Goal: Task Accomplishment & Management: Use online tool/utility

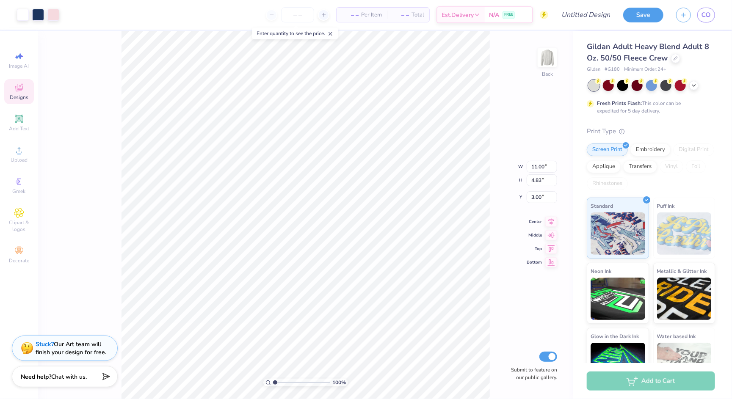
click at [675, 62] on div "Gildan Adult Heavy Blend Adult 8 Oz. 50/50 Fleece Crew" at bounding box center [651, 52] width 128 height 23
click at [675, 58] on icon at bounding box center [675, 57] width 4 height 4
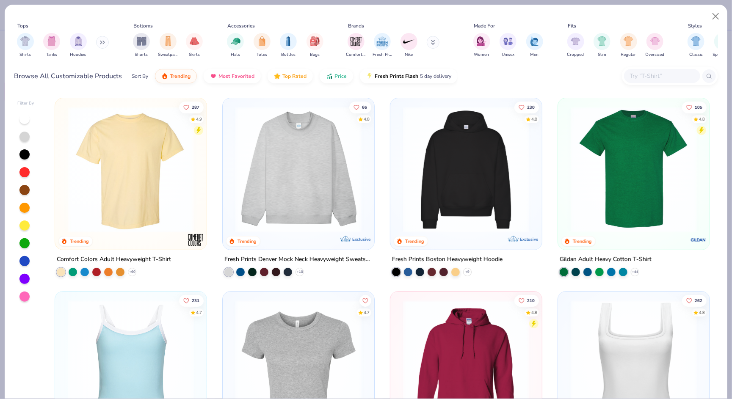
click at [156, 185] on img at bounding box center [130, 170] width 135 height 126
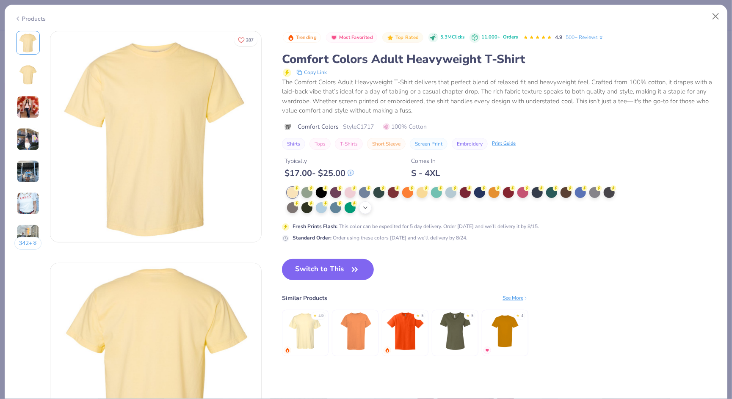
click at [368, 208] on icon at bounding box center [365, 207] width 7 height 7
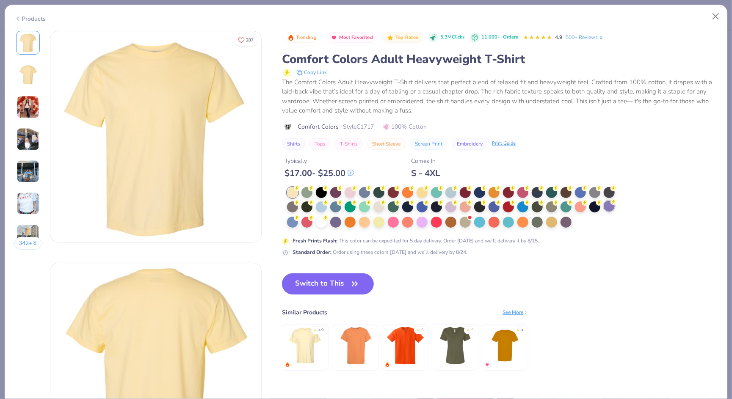
click at [607, 205] on div at bounding box center [608, 206] width 11 height 11
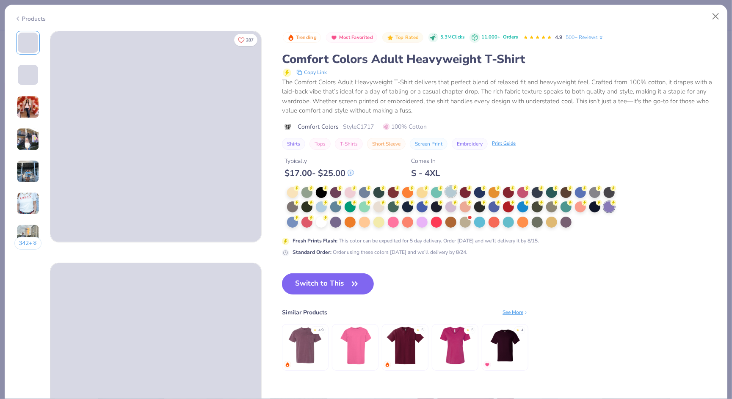
click at [453, 191] on div at bounding box center [450, 191] width 11 height 11
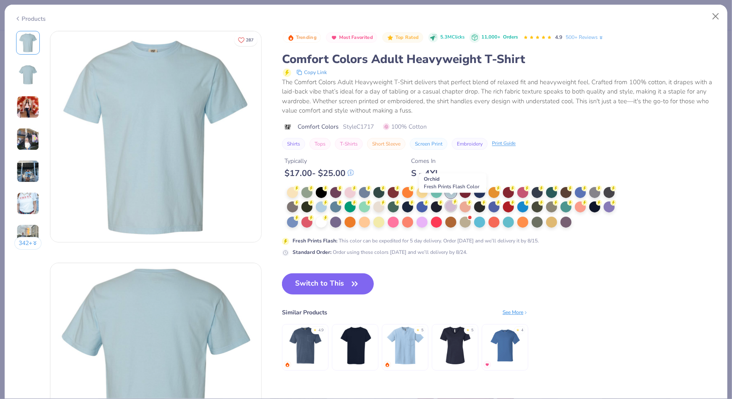
click at [450, 203] on div at bounding box center [450, 206] width 11 height 11
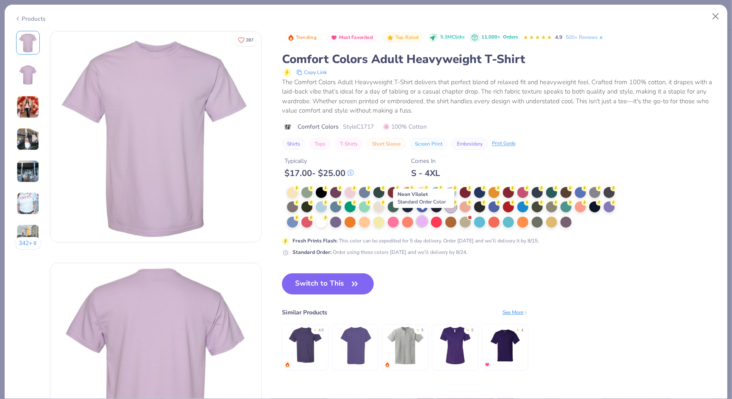
click at [418, 218] on div at bounding box center [421, 221] width 11 height 11
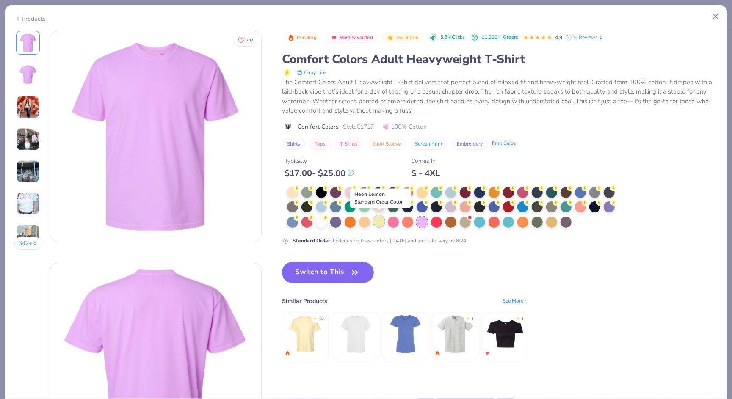
click at [379, 218] on div at bounding box center [378, 221] width 11 height 11
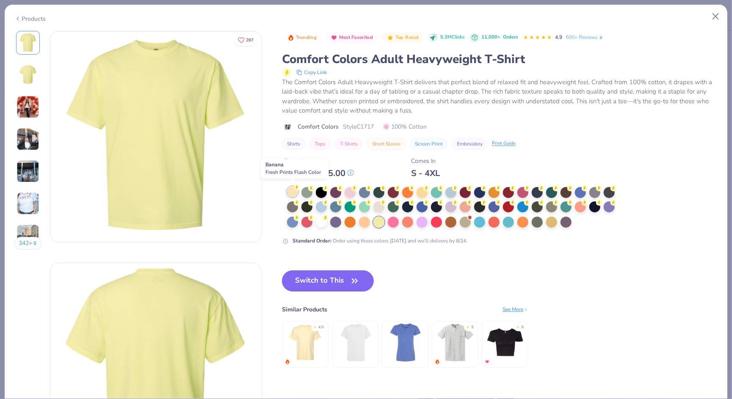
click at [295, 190] on div at bounding box center [292, 191] width 11 height 11
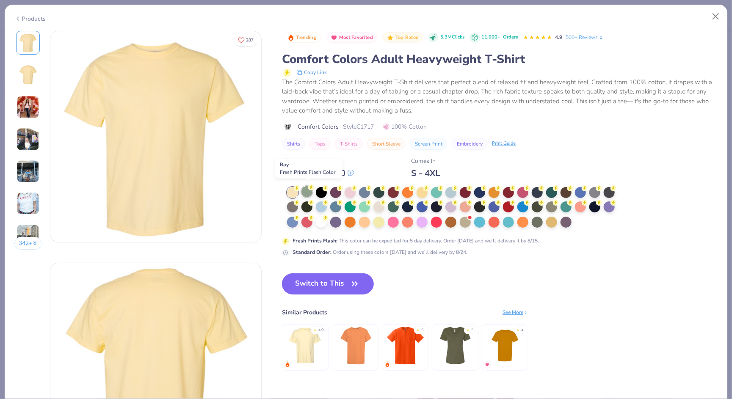
click at [307, 187] on div at bounding box center [306, 191] width 11 height 11
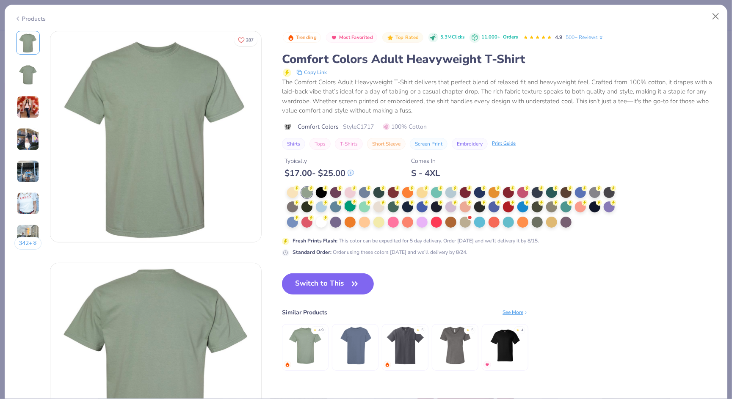
click at [351, 204] on div at bounding box center [349, 206] width 11 height 11
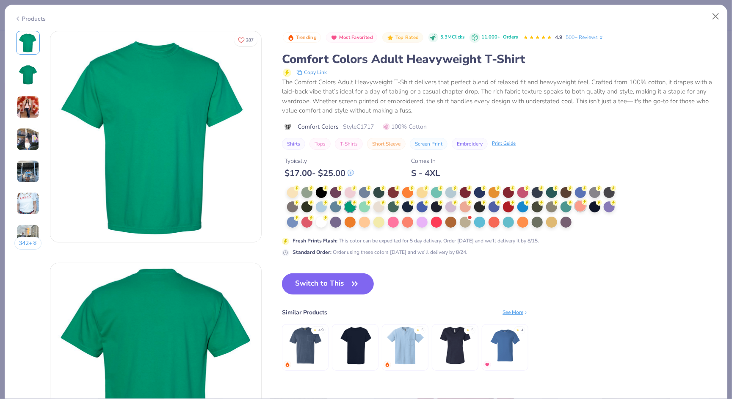
click at [576, 204] on div at bounding box center [580, 206] width 11 height 11
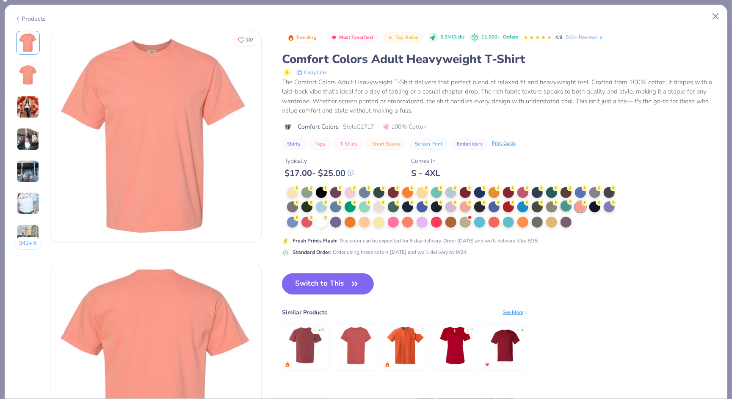
click at [565, 204] on div at bounding box center [565, 206] width 11 height 11
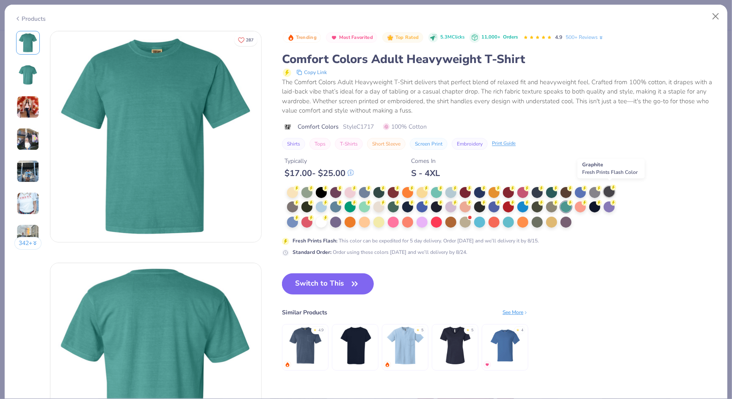
click at [608, 191] on div at bounding box center [608, 191] width 11 height 11
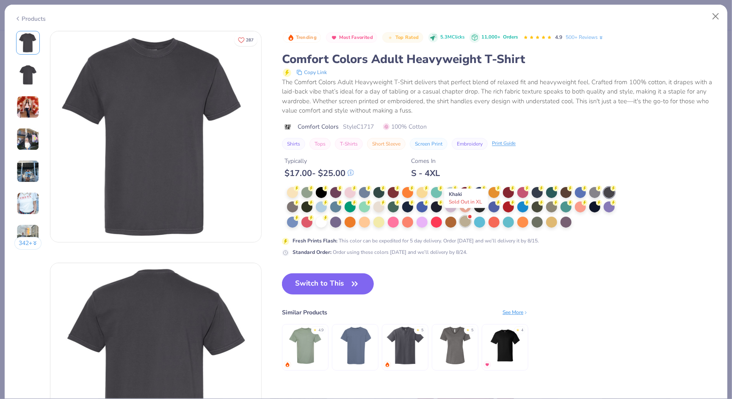
click at [469, 215] on div at bounding box center [469, 216] width 3 height 3
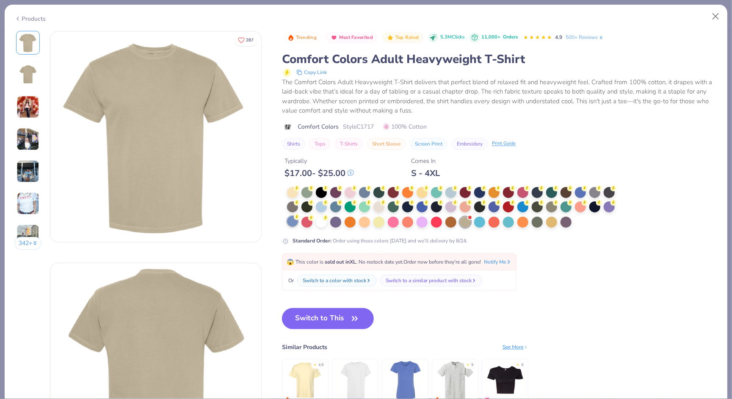
click at [296, 221] on div at bounding box center [292, 221] width 11 height 11
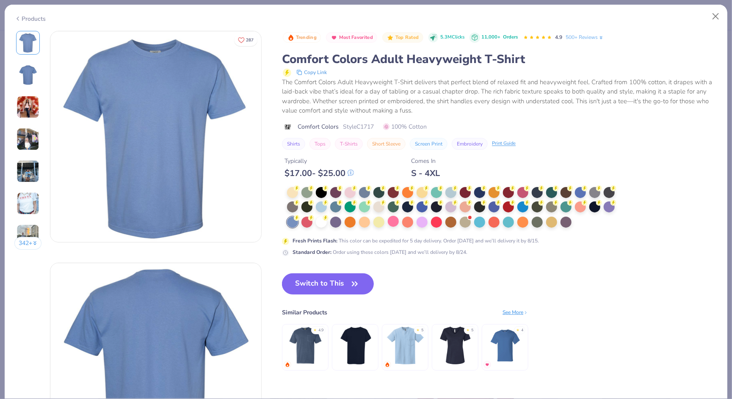
click at [399, 223] on div at bounding box center [393, 221] width 11 height 11
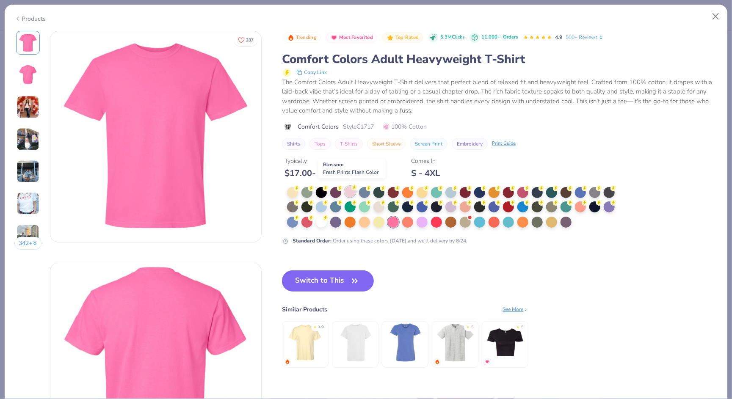
click at [350, 190] on div at bounding box center [349, 191] width 11 height 11
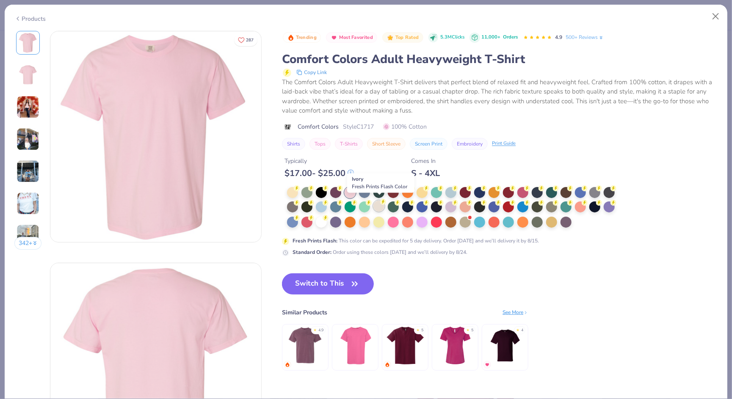
click at [380, 204] on div at bounding box center [378, 206] width 11 height 11
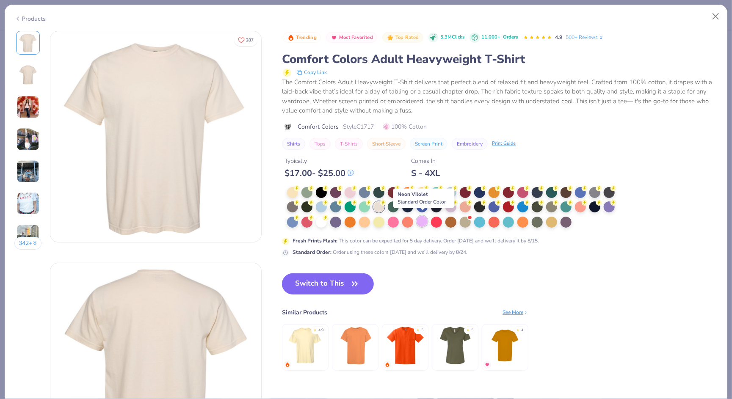
click at [427, 219] on div at bounding box center [421, 221] width 11 height 11
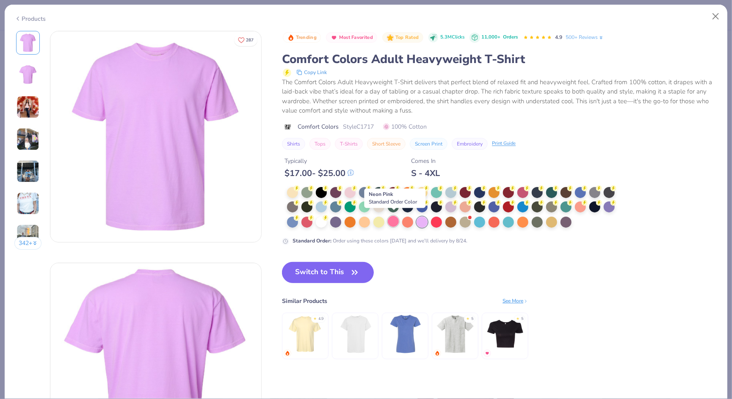
click at [396, 222] on div at bounding box center [393, 221] width 11 height 11
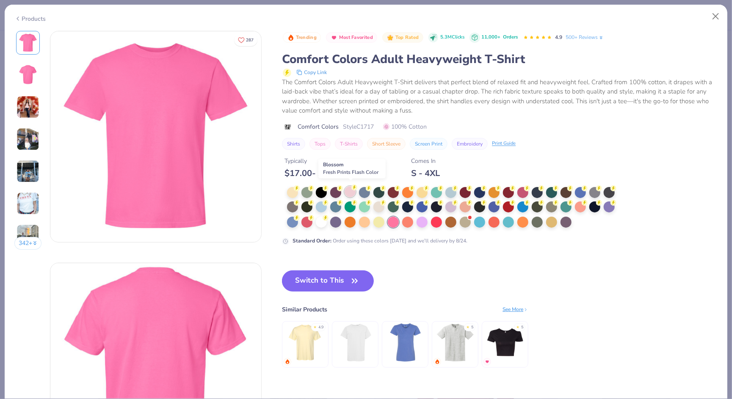
click at [347, 190] on div at bounding box center [349, 191] width 11 height 11
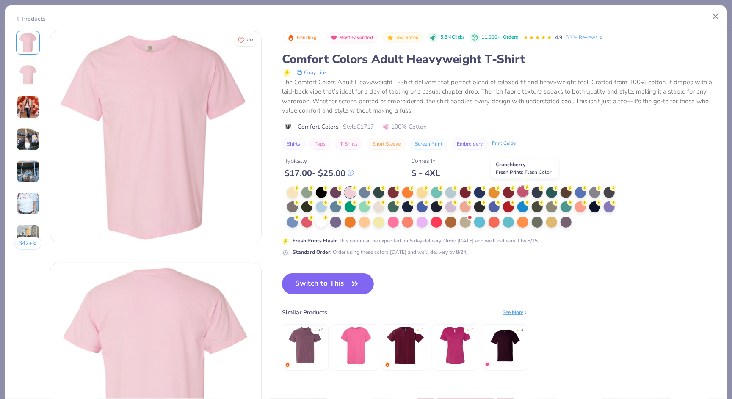
click at [521, 186] on div at bounding box center [522, 191] width 11 height 11
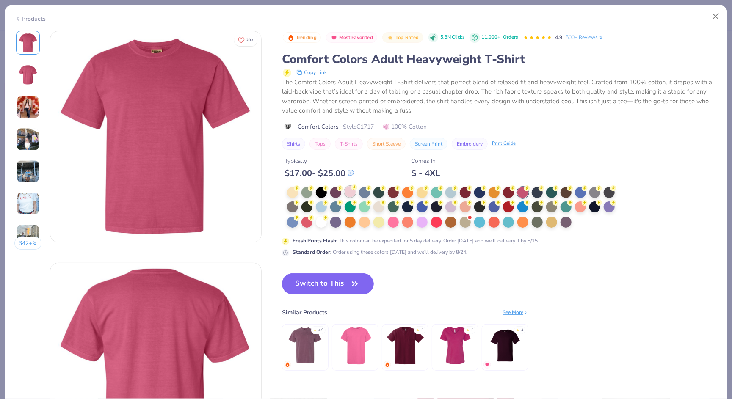
click at [355, 191] on div at bounding box center [349, 191] width 11 height 11
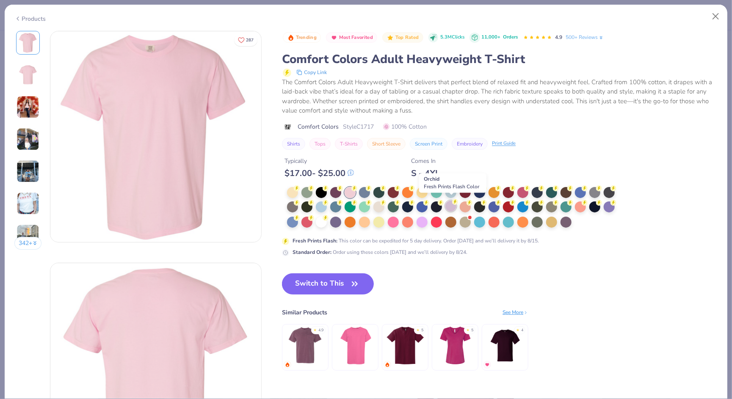
click at [453, 205] on div at bounding box center [450, 206] width 11 height 11
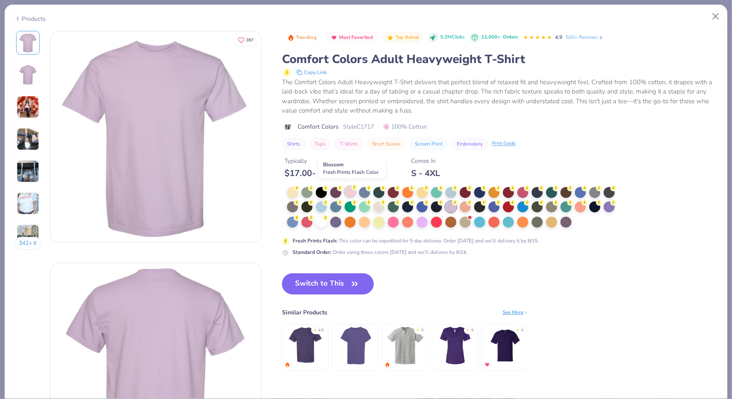
click at [354, 190] on div at bounding box center [349, 191] width 11 height 11
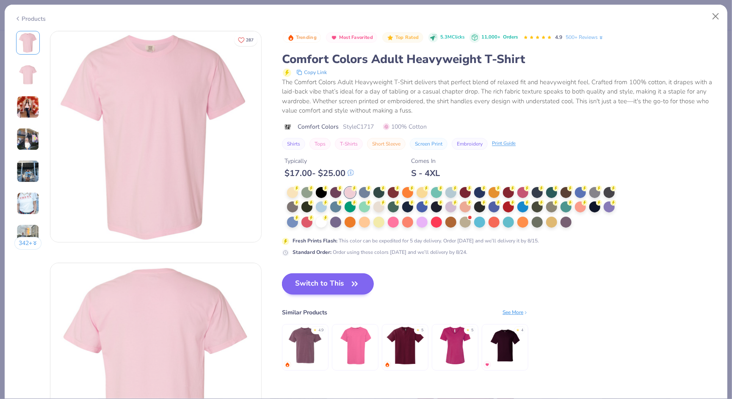
click at [343, 284] on button "Switch to This" at bounding box center [328, 283] width 92 height 21
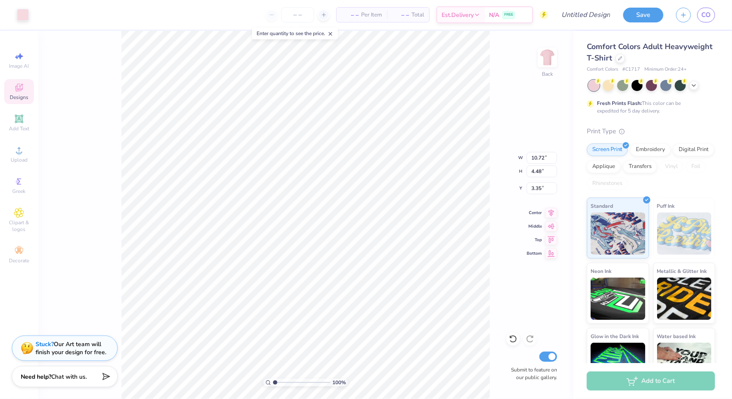
type input "10.81"
type input "4.61"
type input "3.33"
type input "11.00"
type input "4.83"
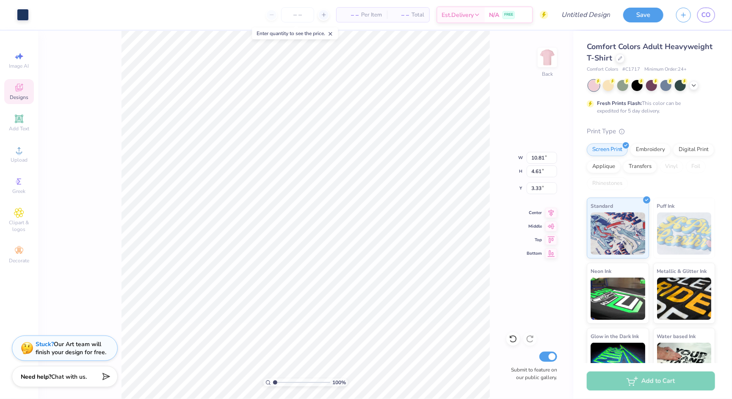
type input "3.24"
type input "10.81"
type input "4.61"
type input "3.35"
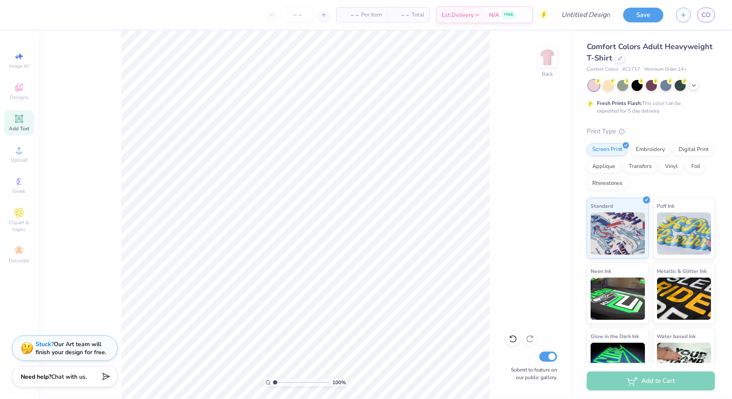
click at [21, 122] on icon at bounding box center [19, 119] width 10 height 10
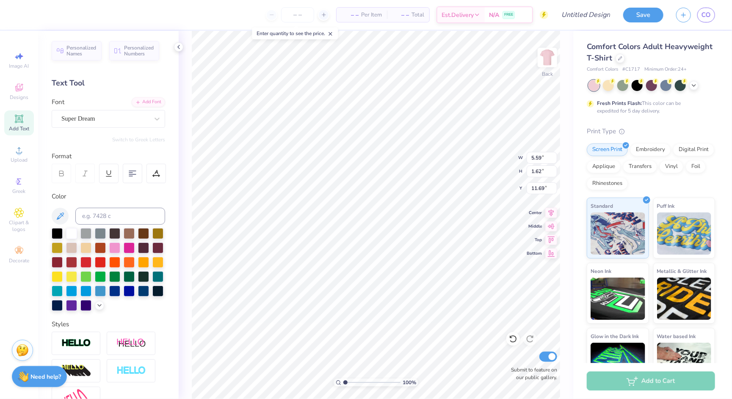
click at [185, 47] on div "100 % Back W 5.59 5.59 " H 1.62 1.62 " Y 11.69 11.69 " Center Middle Top Bottom…" at bounding box center [376, 215] width 394 height 368
click at [179, 49] on icon at bounding box center [178, 47] width 7 height 7
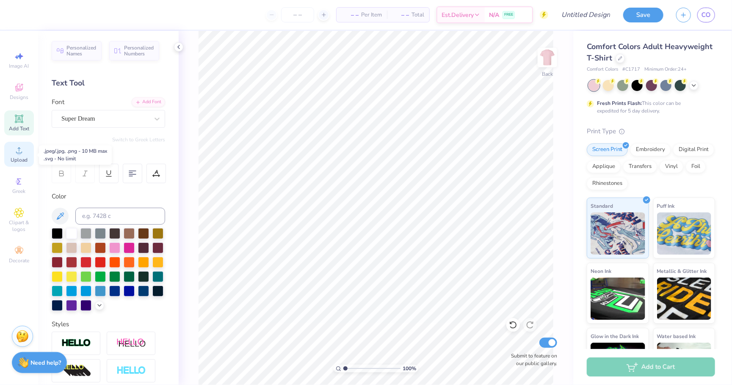
click at [24, 155] on div "Upload" at bounding box center [19, 154] width 30 height 25
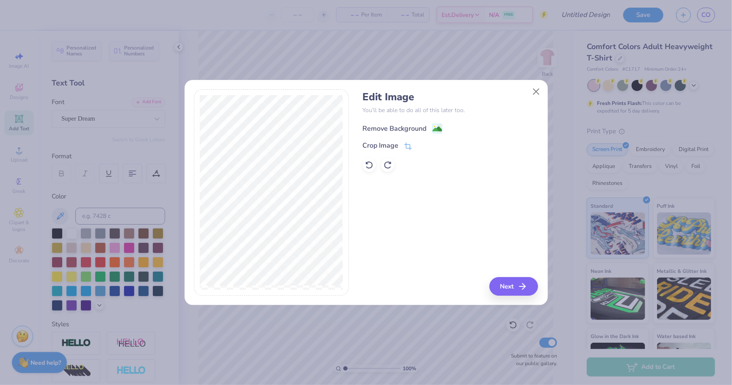
click at [441, 127] on image at bounding box center [437, 128] width 9 height 9
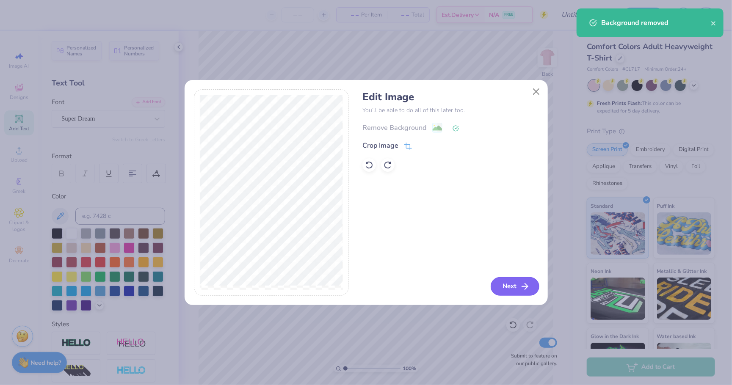
click at [510, 289] on button "Next" at bounding box center [515, 286] width 49 height 19
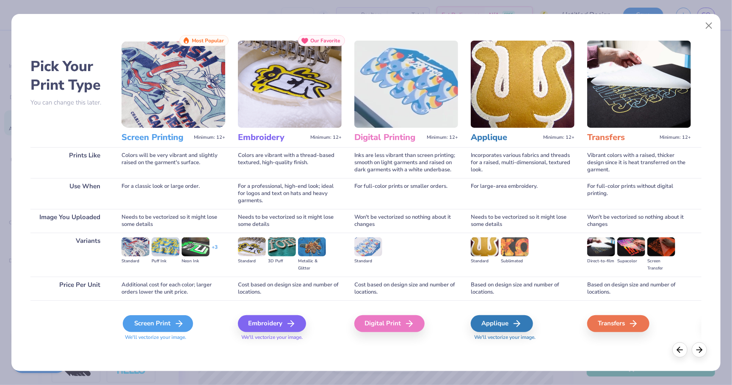
click at [164, 323] on div "Screen Print" at bounding box center [158, 323] width 70 height 17
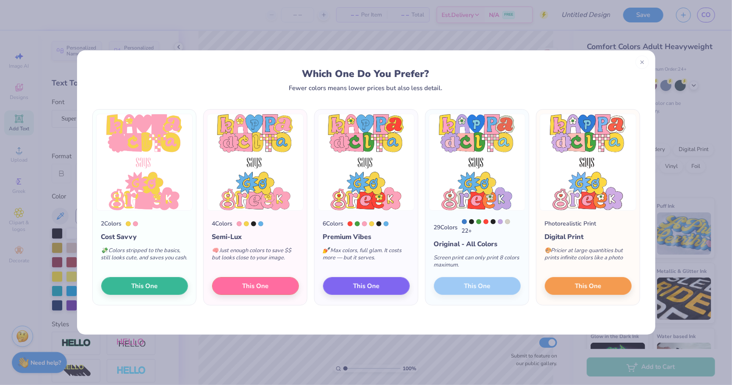
click at [472, 287] on div "29 Colors 22 + Original - All Colors Screen print can only print 8 colors maxim…" at bounding box center [476, 258] width 103 height 94
click at [594, 289] on span "This One" at bounding box center [588, 285] width 26 height 10
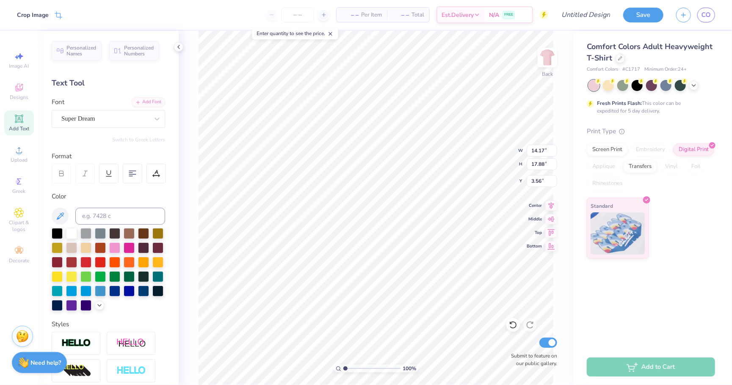
type input "11.09"
type input "13.99"
type input "3.00"
click at [298, 15] on input "number" at bounding box center [297, 14] width 33 height 15
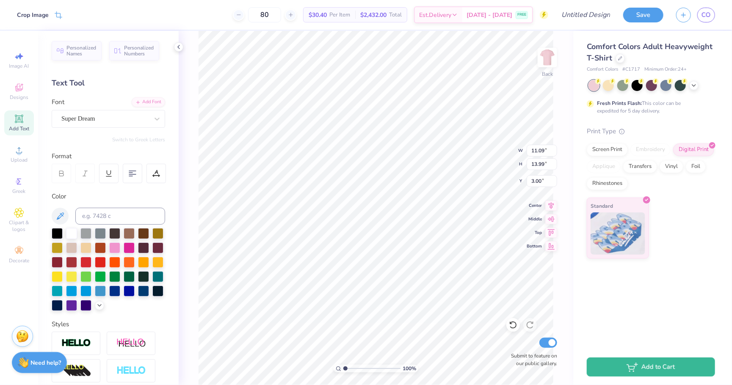
type input "80"
type input "1.28"
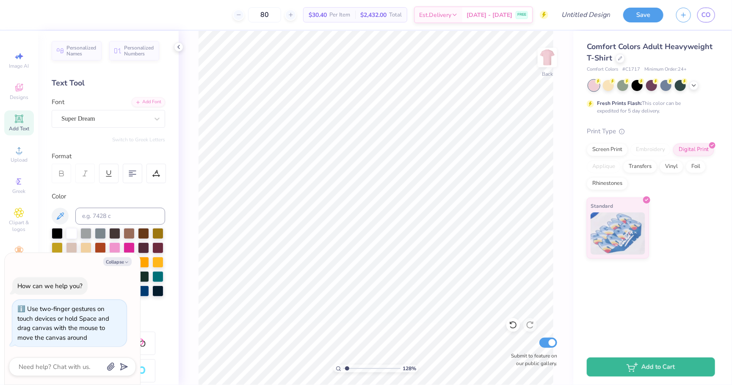
type textarea "x"
type input "3.39"
drag, startPoint x: 347, startPoint y: 369, endPoint x: 359, endPoint y: 368, distance: 12.3
click at [359, 368] on input "range" at bounding box center [371, 369] width 57 height 8
click at [110, 260] on button "Collapse" at bounding box center [117, 261] width 28 height 9
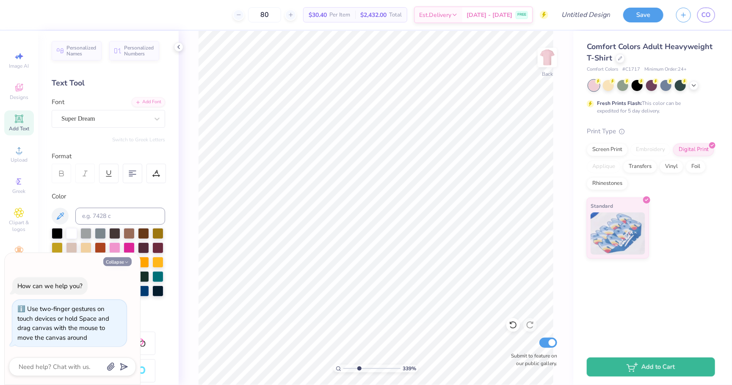
type textarea "x"
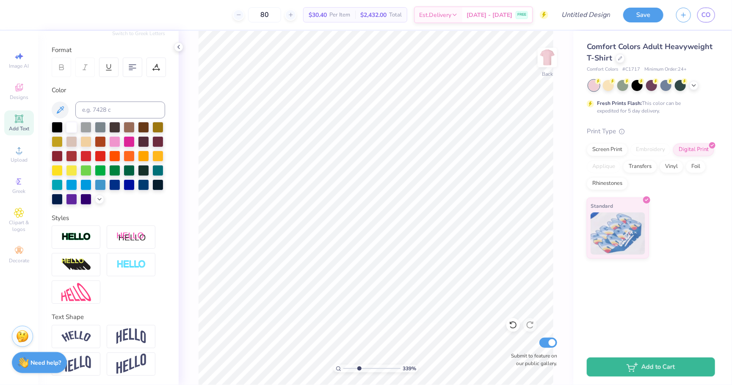
scroll to position [106, 0]
drag, startPoint x: 360, startPoint y: 369, endPoint x: 289, endPoint y: 364, distance: 71.7
type input "1"
click at [289, 364] on div "100 %" at bounding box center [375, 208] width 355 height 355
click at [552, 66] on img at bounding box center [547, 58] width 34 height 34
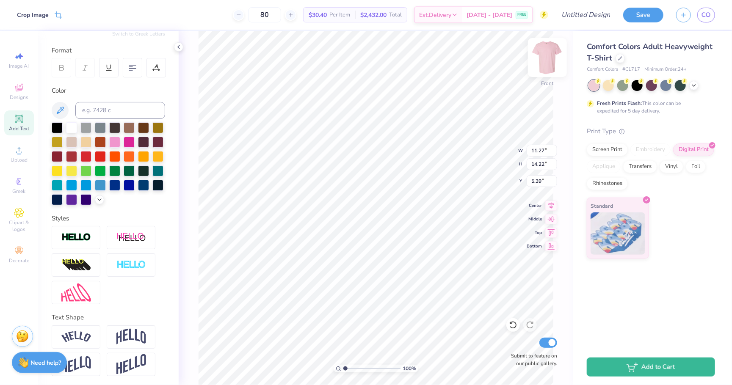
type input "3.69"
click at [549, 60] on img at bounding box center [547, 58] width 34 height 34
click at [549, 60] on img at bounding box center [547, 57] width 17 height 17
click at [552, 56] on img at bounding box center [547, 58] width 34 height 34
click at [19, 215] on icon at bounding box center [19, 213] width 4 height 4
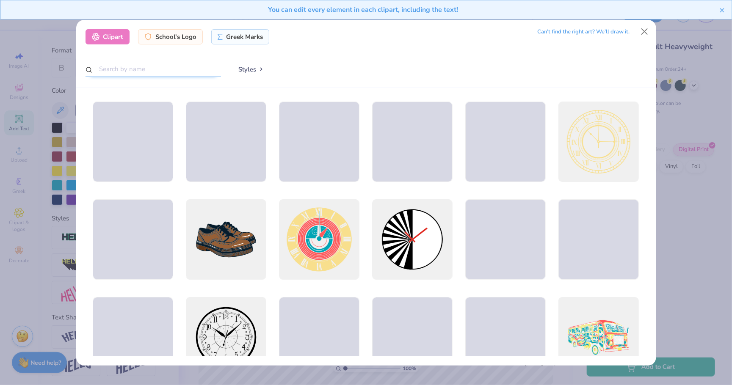
click at [172, 71] on input "text" at bounding box center [152, 69] width 135 height 16
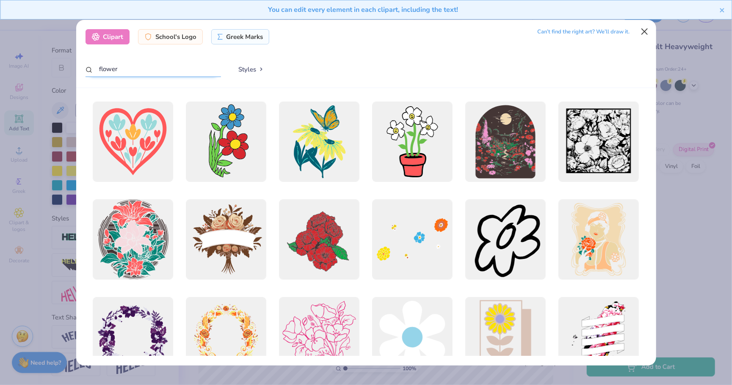
type input "flower"
click at [641, 30] on button "Close" at bounding box center [644, 31] width 16 height 16
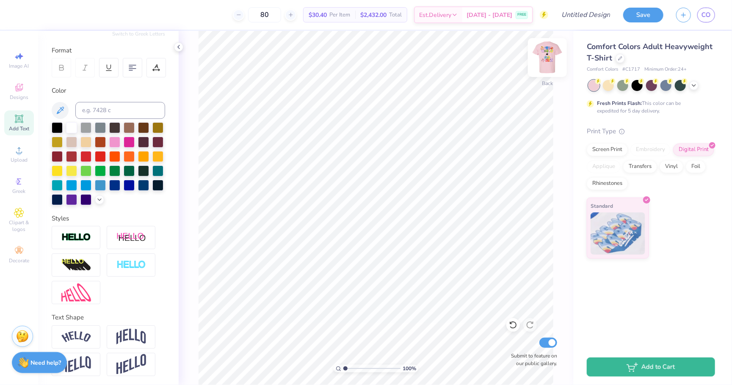
click at [549, 55] on img at bounding box center [547, 58] width 34 height 34
click at [17, 119] on icon at bounding box center [19, 119] width 6 height 6
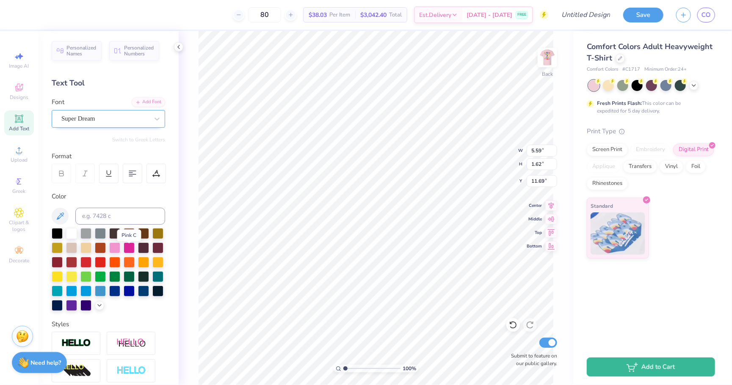
scroll to position [0, 0]
click at [95, 122] on span "Super Dream" at bounding box center [78, 119] width 34 height 10
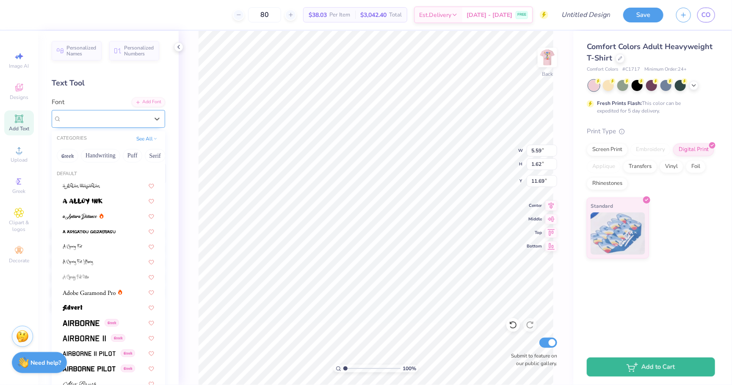
scroll to position [0, 0]
click at [107, 188] on div at bounding box center [108, 185] width 91 height 9
click at [110, 119] on div "a [PERSON_NAME]" at bounding box center [105, 118] width 89 height 13
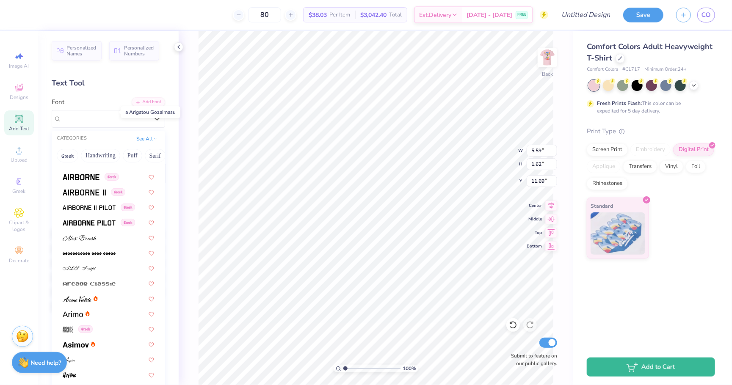
scroll to position [147, 0]
click at [114, 236] on div at bounding box center [108, 236] width 107 height 14
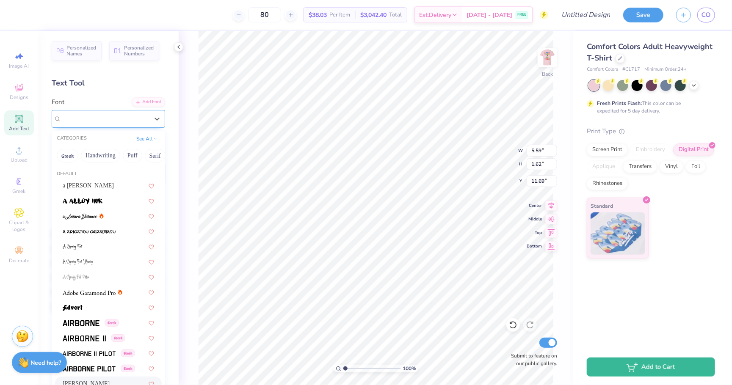
click at [123, 118] on div "[PERSON_NAME]" at bounding box center [105, 118] width 89 height 13
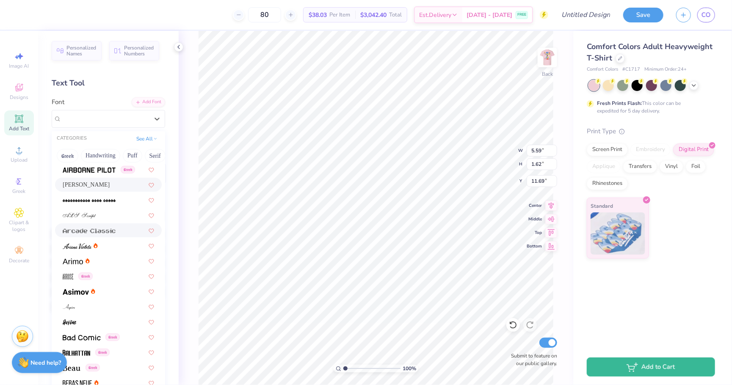
scroll to position [210, 0]
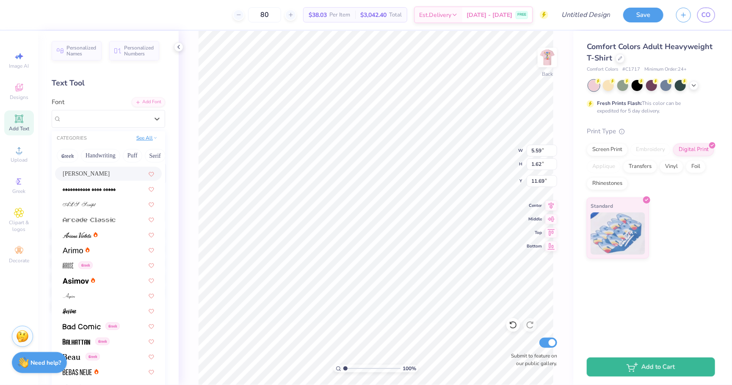
click at [150, 137] on button "See All" at bounding box center [147, 138] width 26 height 8
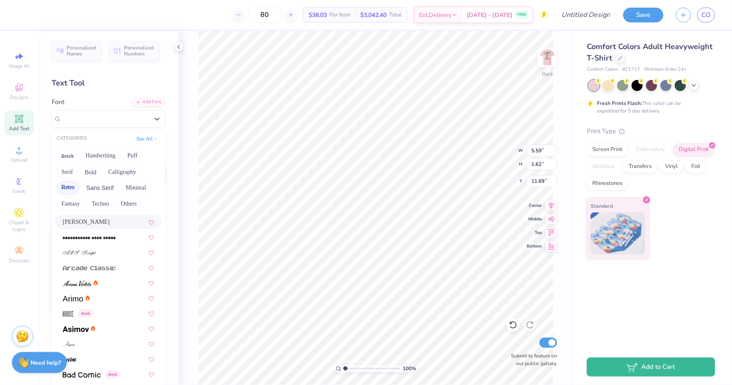
click at [63, 189] on button "Retro" at bounding box center [68, 188] width 22 height 14
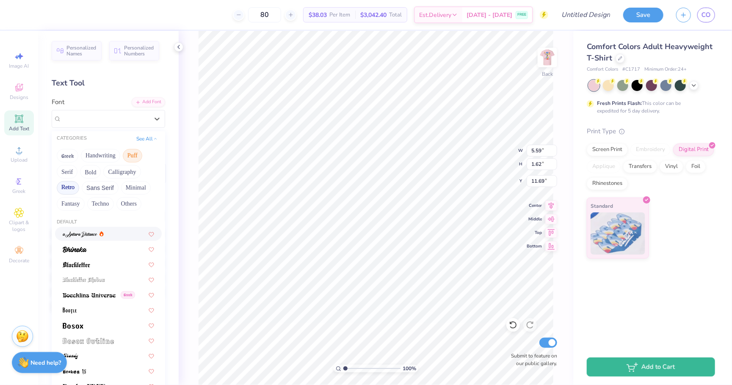
click at [132, 156] on button "Puff" at bounding box center [132, 156] width 19 height 14
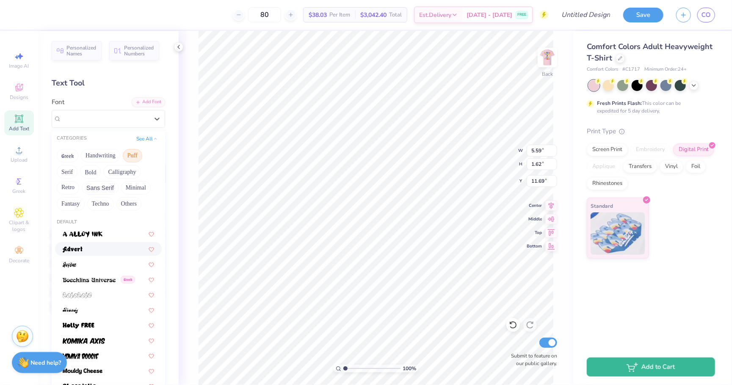
click at [89, 253] on div at bounding box center [108, 249] width 107 height 14
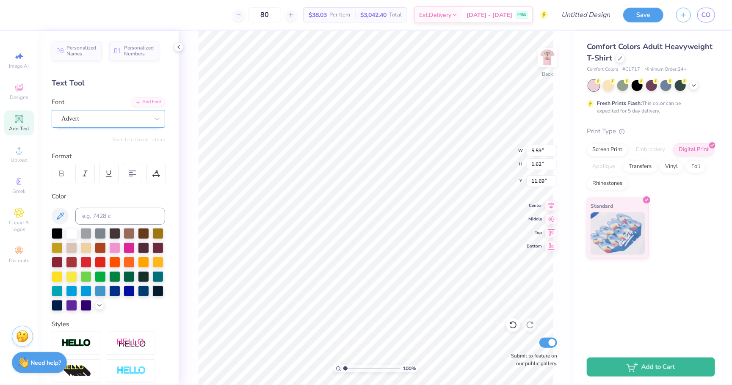
click at [119, 118] on div "Advert" at bounding box center [105, 118] width 89 height 13
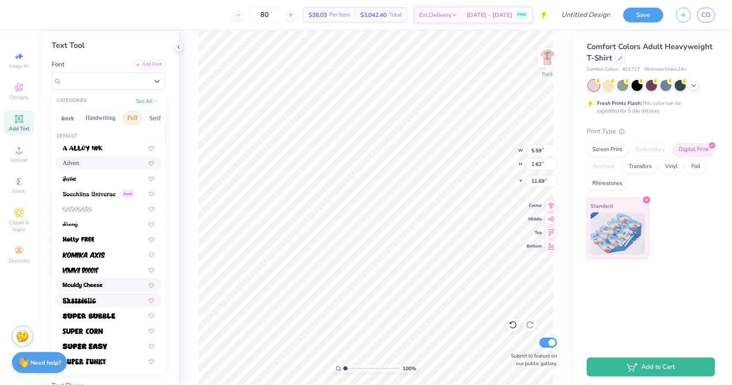
scroll to position [39, 0]
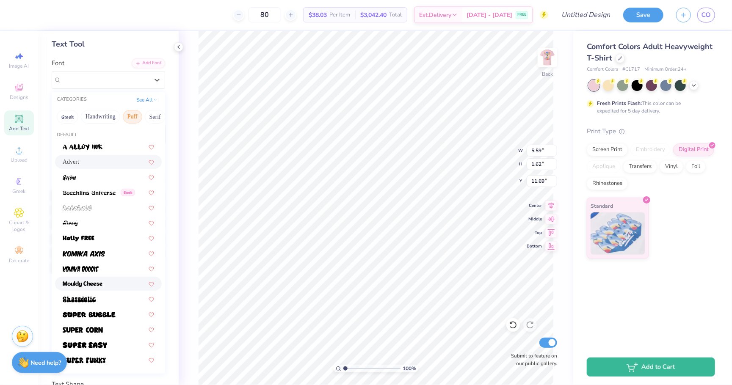
click at [102, 284] on div at bounding box center [108, 284] width 107 height 14
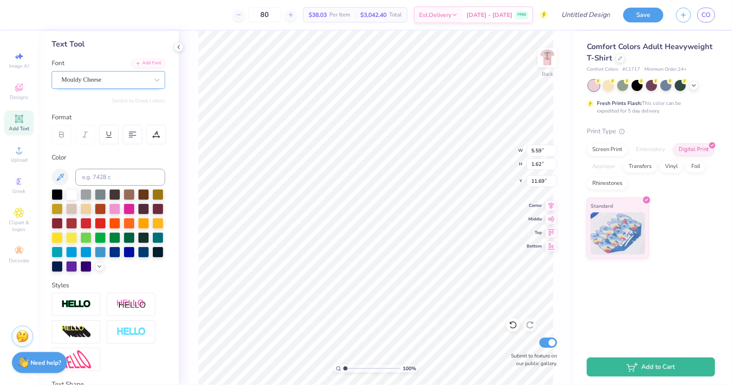
click at [140, 81] on div "Mouldy Cheese" at bounding box center [105, 79] width 89 height 13
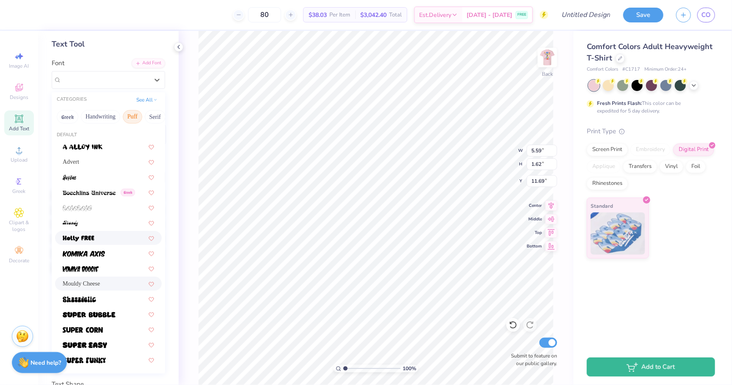
click at [113, 235] on div at bounding box center [108, 238] width 91 height 9
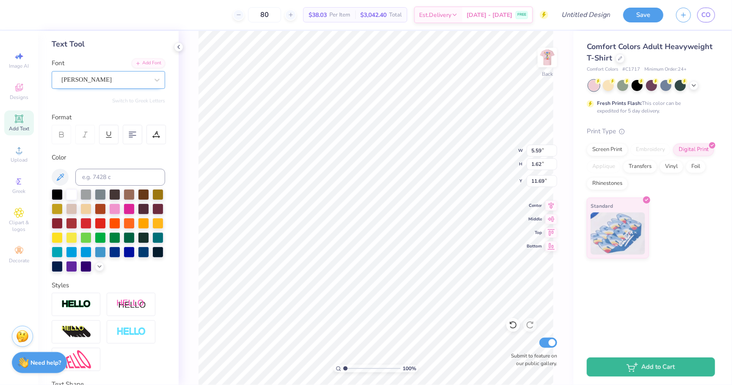
click at [127, 83] on div at bounding box center [104, 79] width 87 height 11
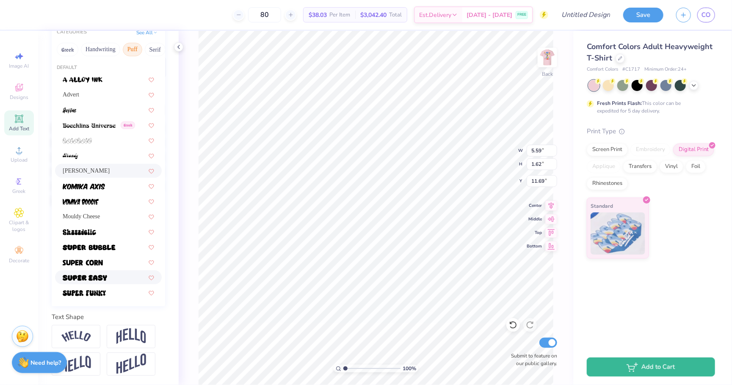
scroll to position [106, 0]
click at [113, 289] on div at bounding box center [108, 293] width 91 height 9
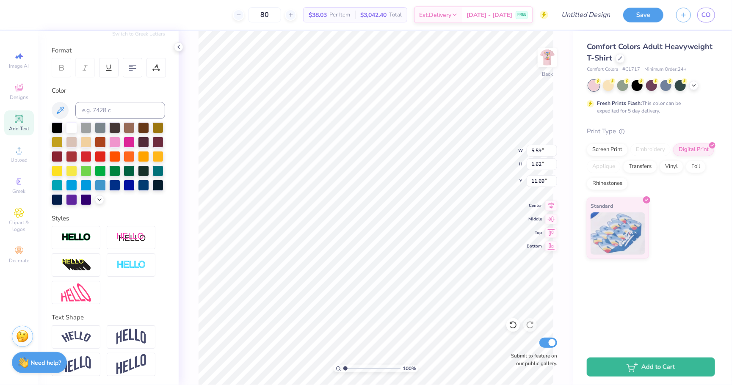
scroll to position [0, 0]
type textarea "est. 1897"
type input "7.70"
type input "1.33"
type input "3.73"
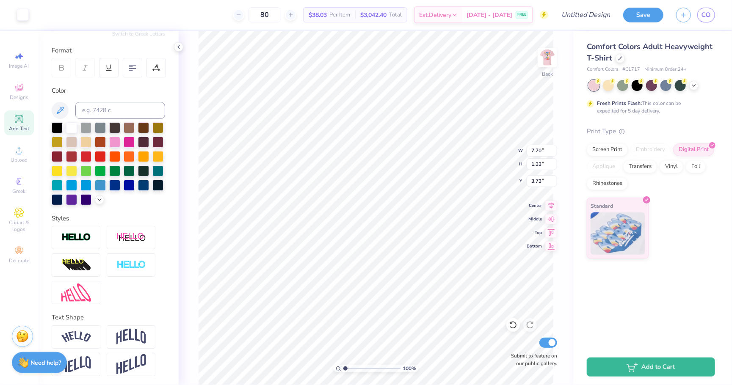
type input "3.70"
type input "5.90"
type input "1.02"
type input "3.73"
click at [548, 59] on img at bounding box center [547, 58] width 34 height 34
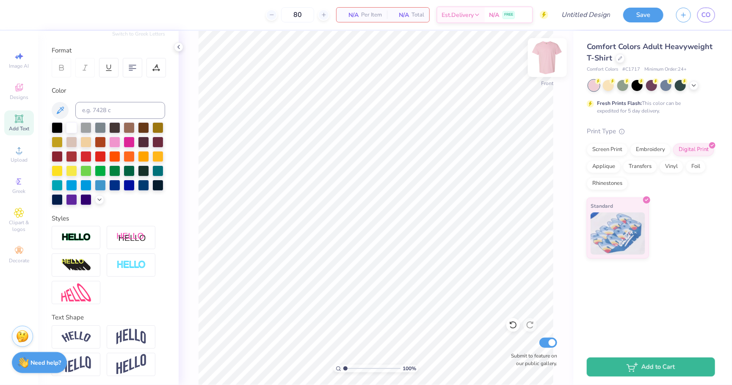
click at [555, 57] on img at bounding box center [547, 58] width 34 height 34
click at [22, 190] on span "Greek" at bounding box center [19, 191] width 13 height 7
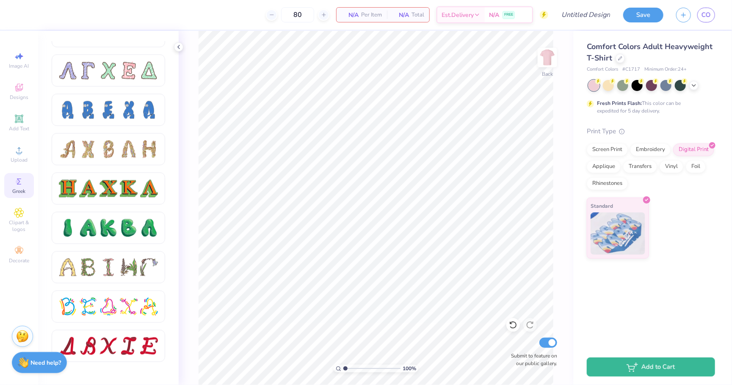
scroll to position [707, 0]
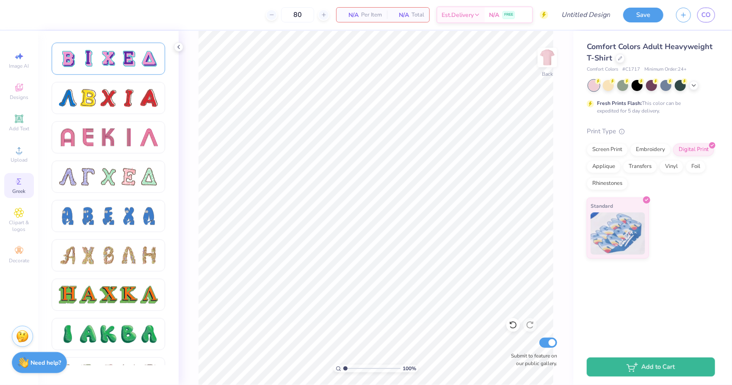
click at [111, 55] on div at bounding box center [108, 59] width 18 height 18
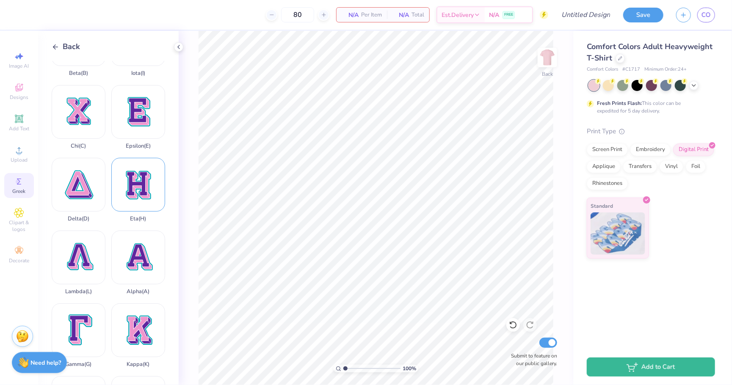
scroll to position [90, 0]
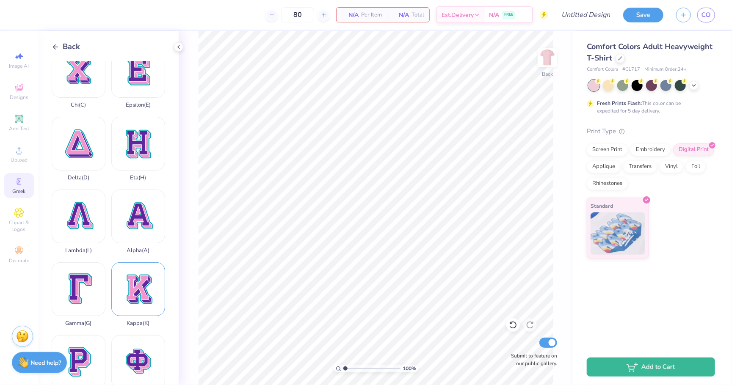
click at [137, 303] on div "Kappa ( K )" at bounding box center [138, 294] width 54 height 64
type input "4.96"
type input "5.66"
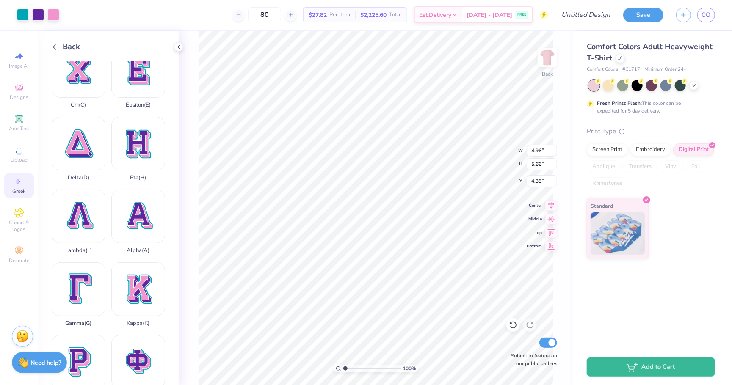
type input "5.47"
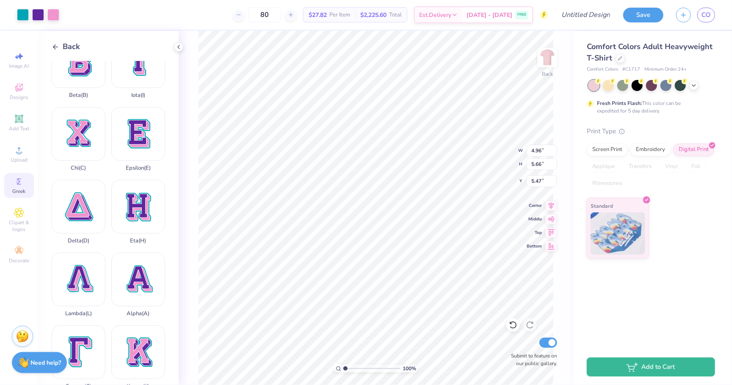
scroll to position [16, 0]
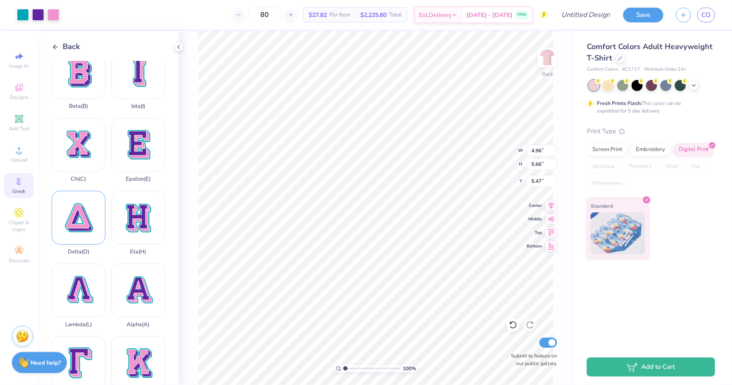
click at [77, 218] on div "Delta ( D )" at bounding box center [79, 223] width 54 height 64
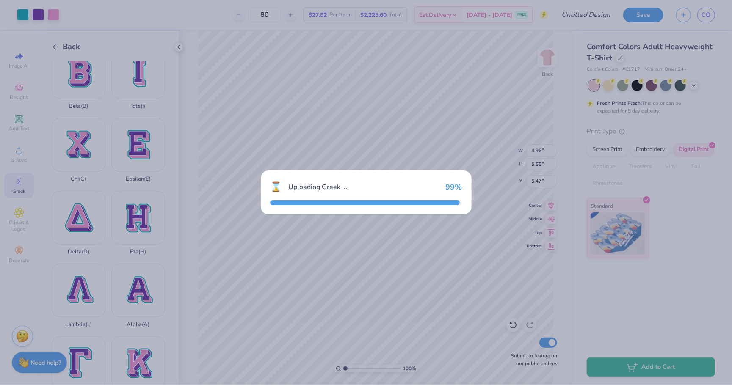
type input "14.23"
type input "14.38"
type input "5.31"
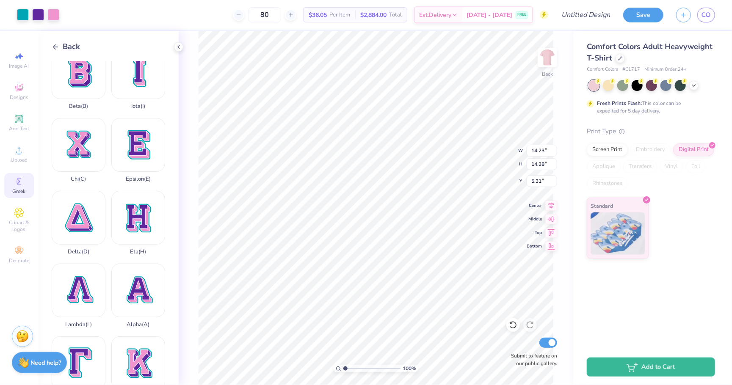
type input "5.74"
type input "5.80"
type input "5.33"
type input "4.96"
type input "5.66"
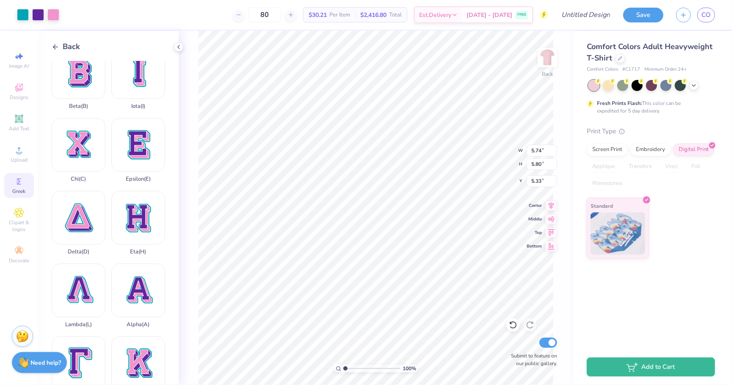
type input "5.47"
type input "5.74"
type input "5.80"
type input "5.33"
type input "4.96"
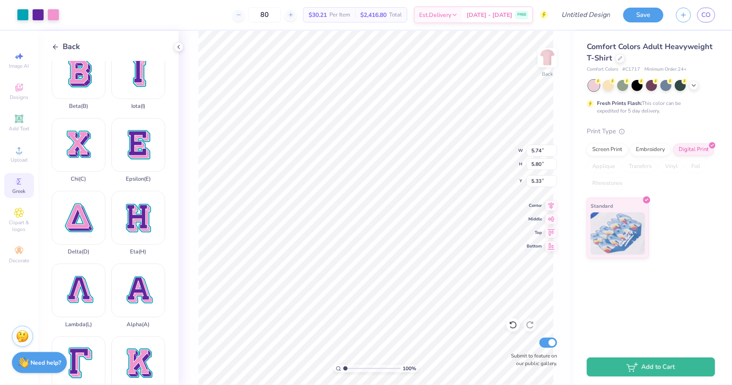
type input "5.66"
type input "5.47"
type input "5.74"
type input "5.80"
type input "5.33"
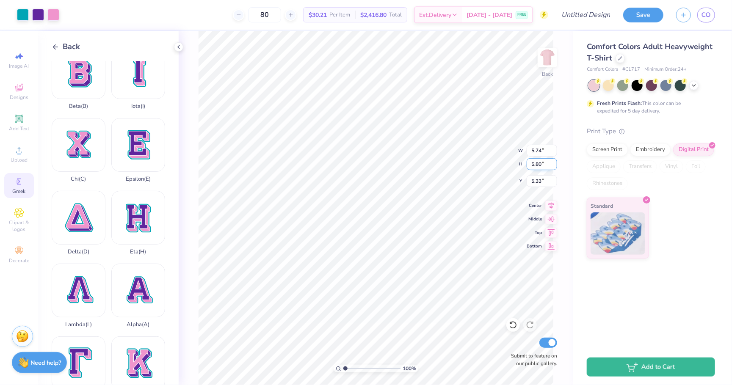
click at [540, 164] on input "5.80" at bounding box center [541, 164] width 30 height 12
type input "5.66"
type input "4.96"
type input "5.66"
type input "5.47"
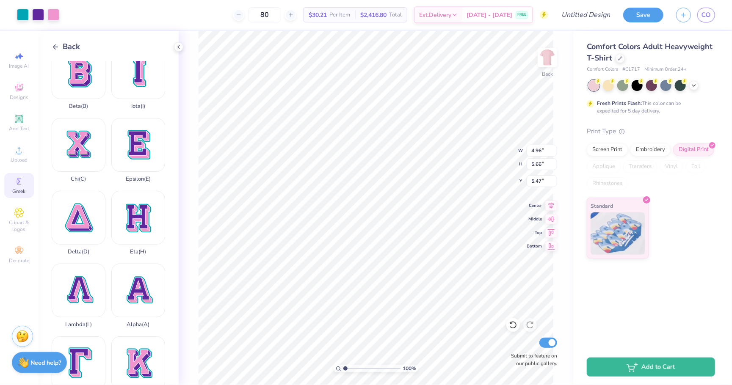
type input "5.74"
type input "5.80"
type input "5.33"
click at [541, 165] on input "5.80" at bounding box center [541, 164] width 30 height 12
type input "5.66"
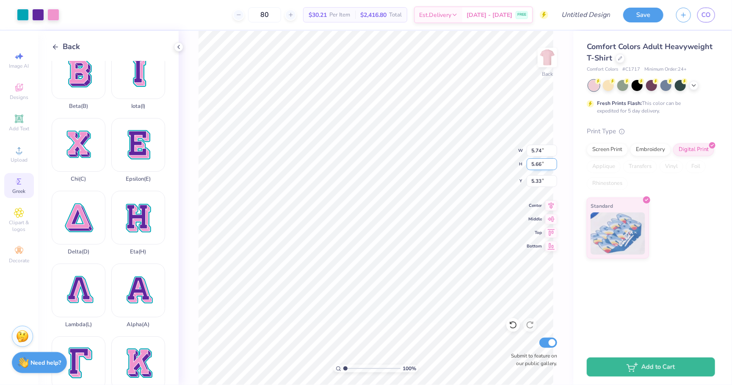
type input "5.60"
type input "5.40"
type input "4.96"
type input "5.47"
type input "5.60"
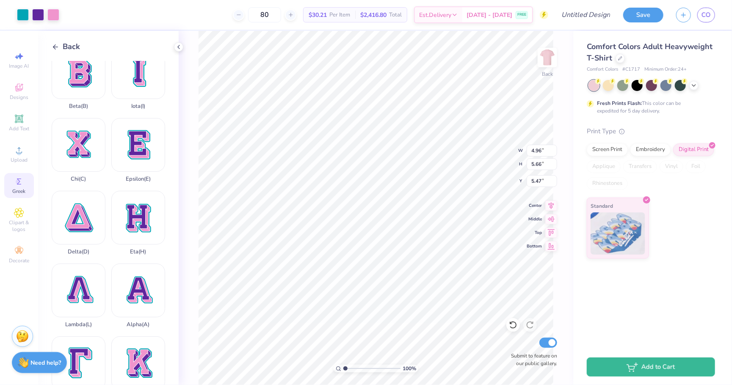
type input "5.40"
type input "4.96"
type input "5.47"
type input "5.60"
click at [540, 181] on input "5.40" at bounding box center [541, 181] width 30 height 12
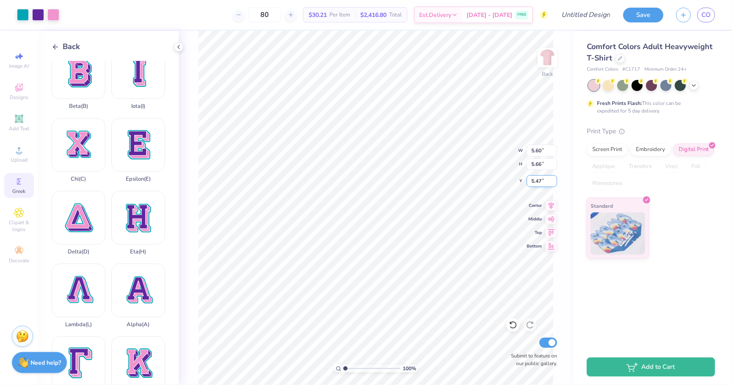
type input "5.47"
type input "4.96"
click at [541, 151] on input "5.60" at bounding box center [541, 151] width 30 height 12
type input "5"
type input "4.96"
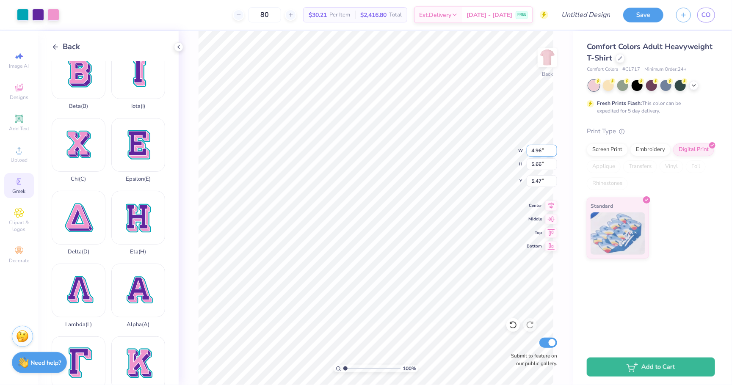
type input "5.01"
type input "5.79"
type input "5.66"
type input "5.47"
type input "5.01"
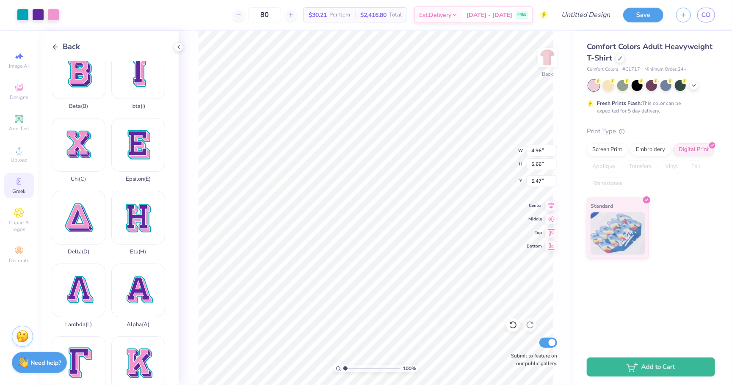
type input "5.79"
type input "5.66"
type input "5.47"
type input "5.01"
type input "5.79"
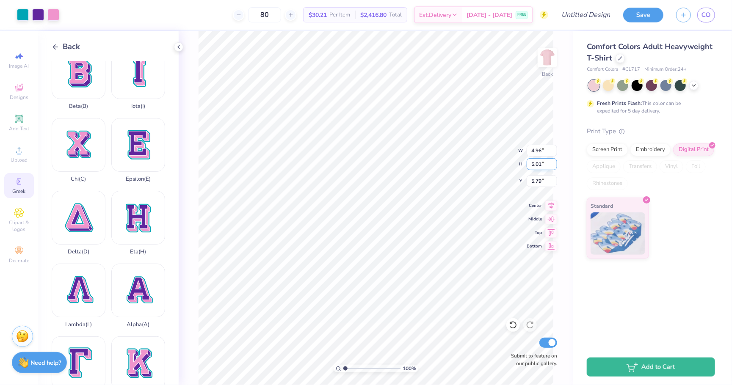
click at [540, 165] on input "5.01" at bounding box center [541, 164] width 30 height 12
type input "5.66"
click at [541, 181] on input "5.79" at bounding box center [541, 181] width 30 height 12
type input "5.60"
type input "5.47"
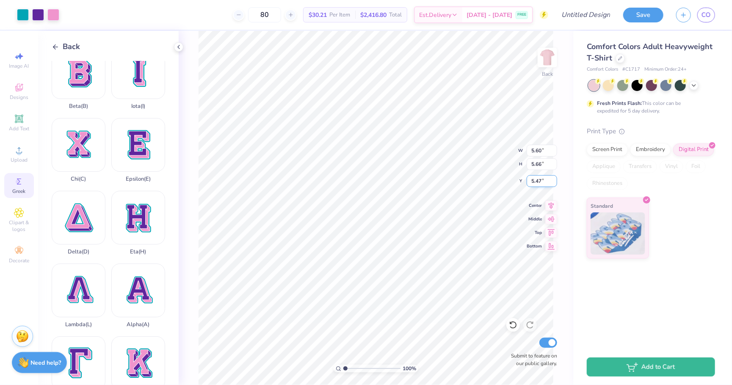
type input "4.96"
type input "5.43"
type input "5.44"
type input "4.67"
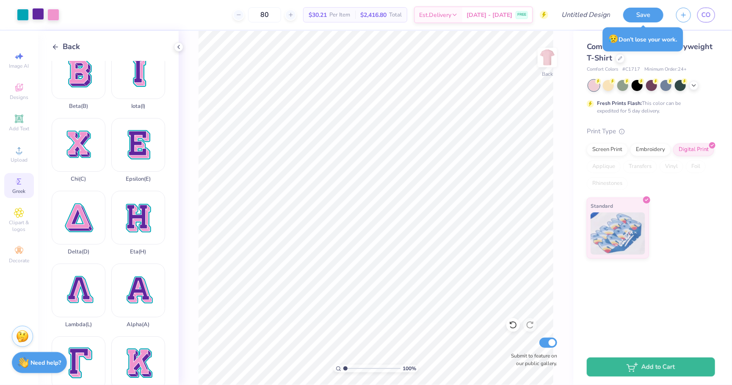
click at [40, 15] on div at bounding box center [38, 14] width 12 height 12
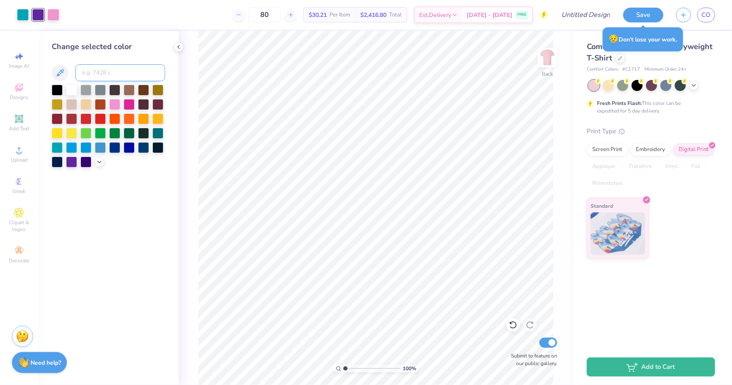
click at [92, 75] on input at bounding box center [120, 72] width 90 height 17
type input "223"
click at [20, 14] on div at bounding box center [23, 14] width 12 height 12
click at [91, 74] on input at bounding box center [120, 72] width 90 height 17
type input "223"
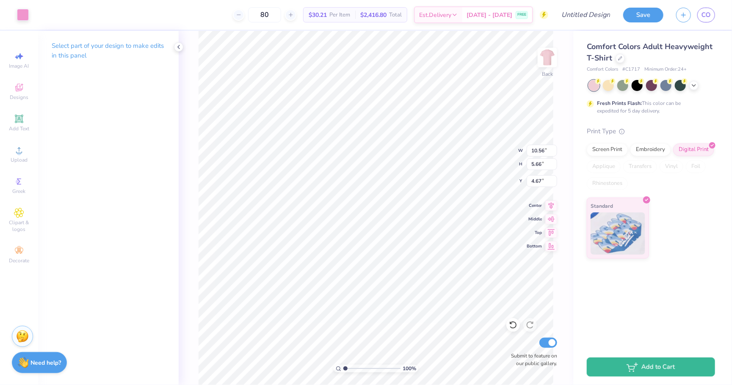
type input "10.33"
type input "8.99"
type input "9.64"
type input "4.82"
type input "4.16"
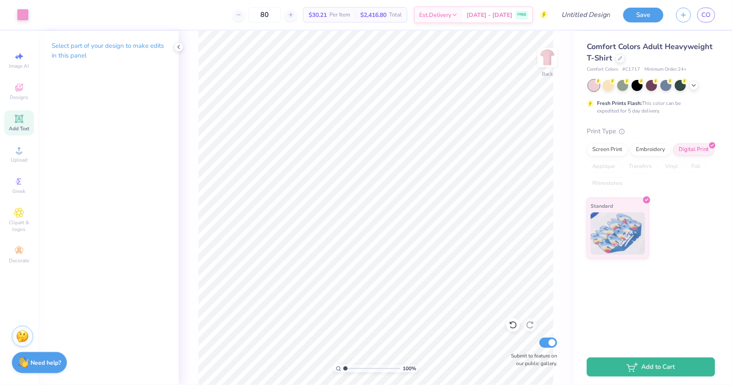
click at [22, 120] on icon at bounding box center [19, 119] width 6 height 6
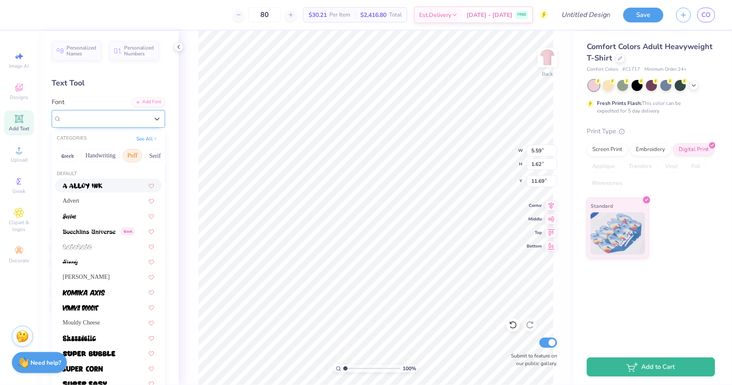
click at [142, 113] on div "Super Dream" at bounding box center [105, 118] width 89 height 13
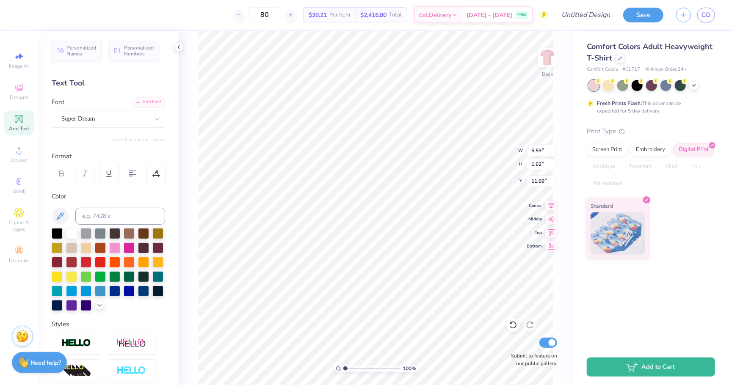
type textarea "T"
type textarea "kappa"
click at [95, 119] on span "Super Dream" at bounding box center [78, 119] width 34 height 10
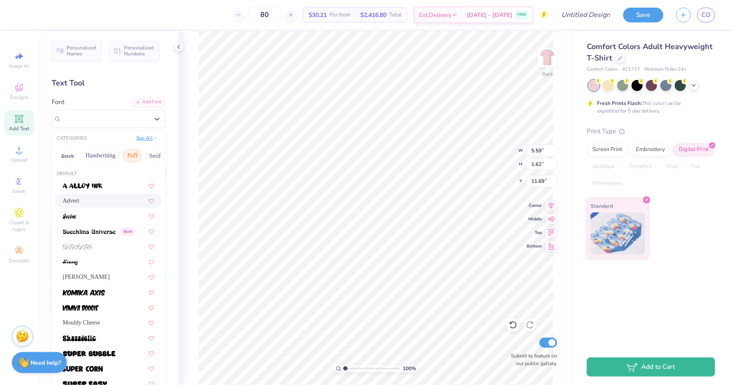
click at [143, 138] on button "See All" at bounding box center [147, 138] width 26 height 8
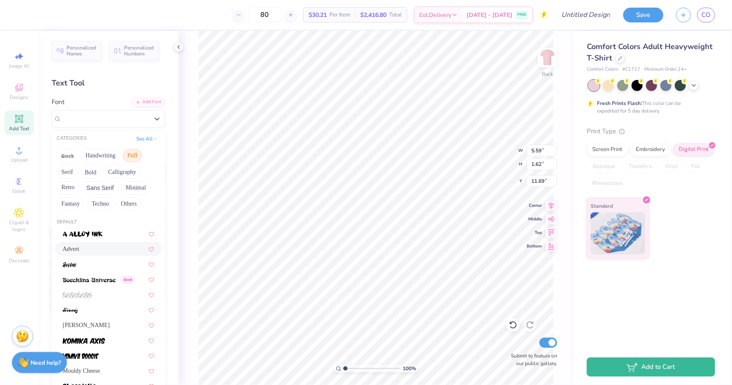
click at [134, 157] on button "Puff" at bounding box center [132, 156] width 19 height 14
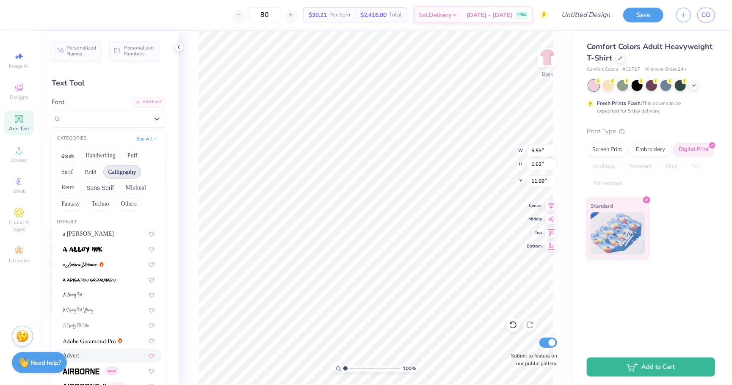
click at [121, 168] on button "Calligraphy" at bounding box center [121, 172] width 37 height 14
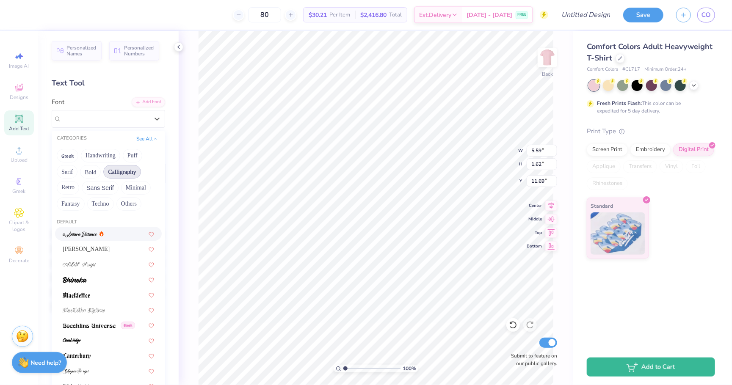
click at [113, 236] on div at bounding box center [108, 233] width 91 height 9
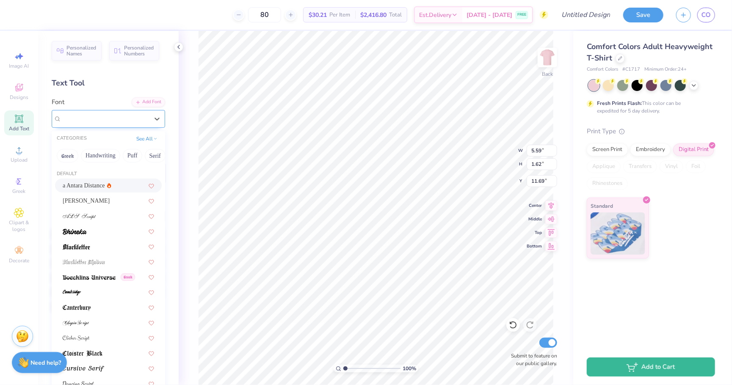
click at [103, 118] on div "a Antara Distance" at bounding box center [105, 118] width 89 height 13
click at [102, 202] on div "[PERSON_NAME]" at bounding box center [108, 200] width 91 height 9
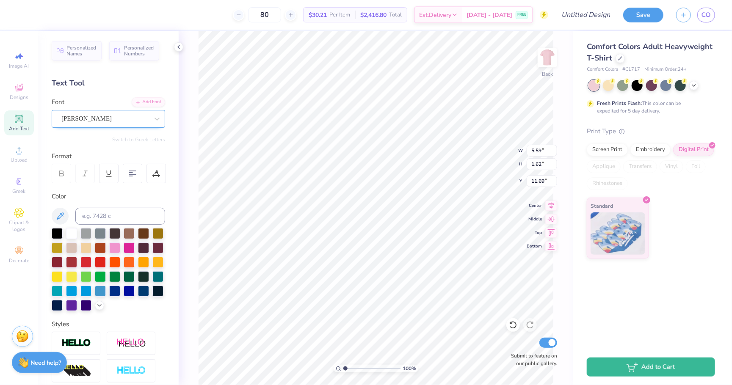
click at [103, 120] on div "[PERSON_NAME]" at bounding box center [105, 118] width 89 height 13
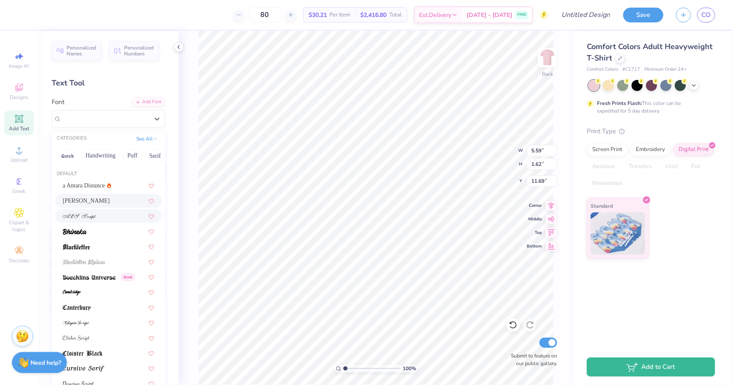
click at [103, 219] on div at bounding box center [108, 216] width 91 height 9
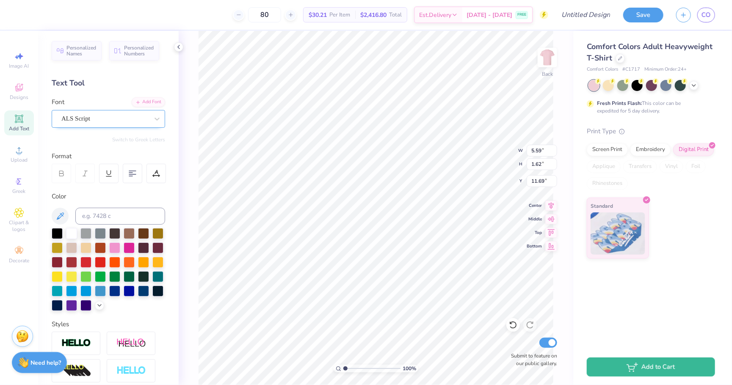
click at [105, 119] on div "ALS Script" at bounding box center [105, 118] width 89 height 13
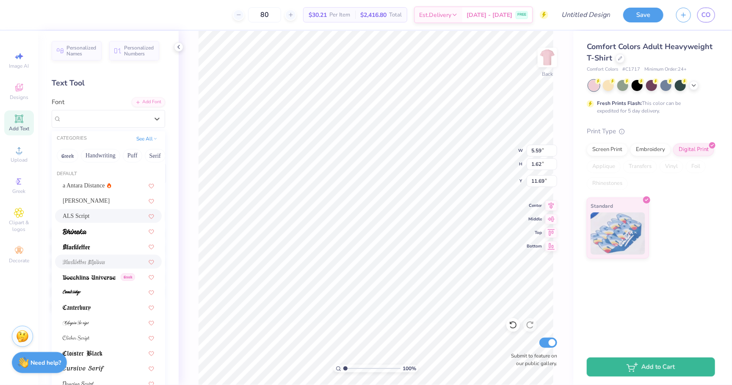
click at [105, 259] on img at bounding box center [84, 262] width 42 height 6
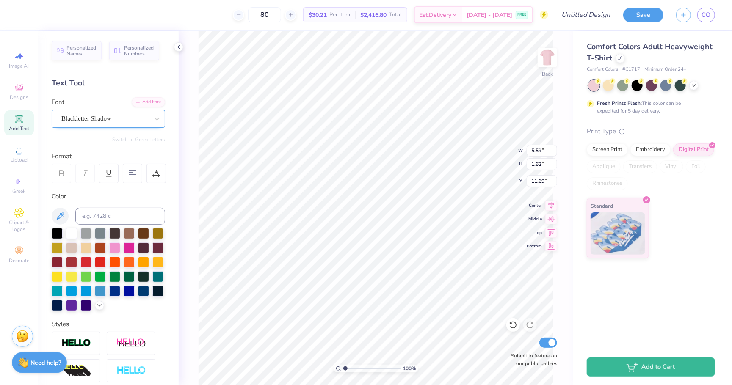
click at [103, 114] on span "Blackletter Shadow" at bounding box center [86, 119] width 50 height 10
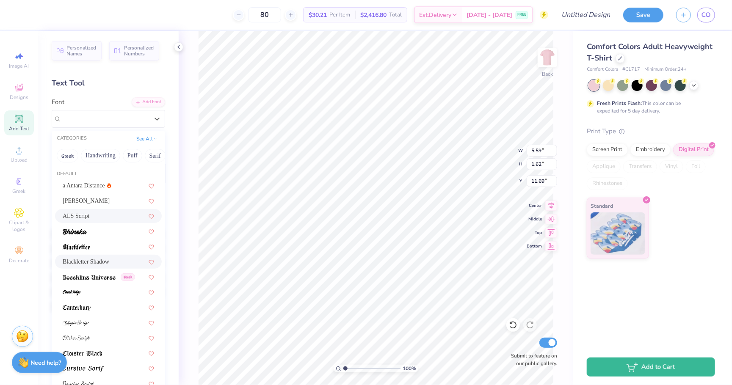
click at [106, 215] on div "ALS Script" at bounding box center [108, 216] width 91 height 9
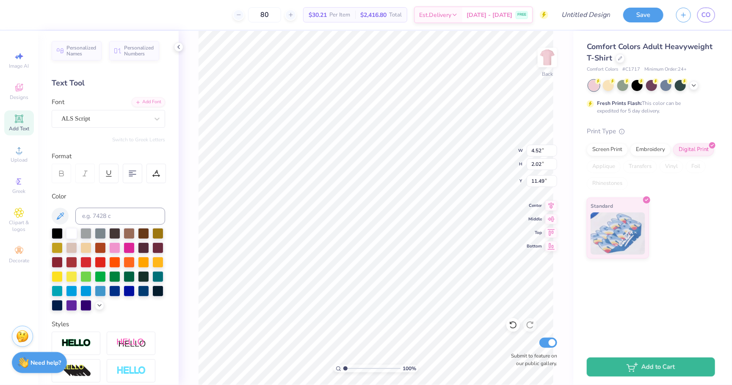
type input "5.20"
type input "2.33"
type input "5.86"
type input "6.01"
click at [129, 246] on div at bounding box center [129, 247] width 11 height 11
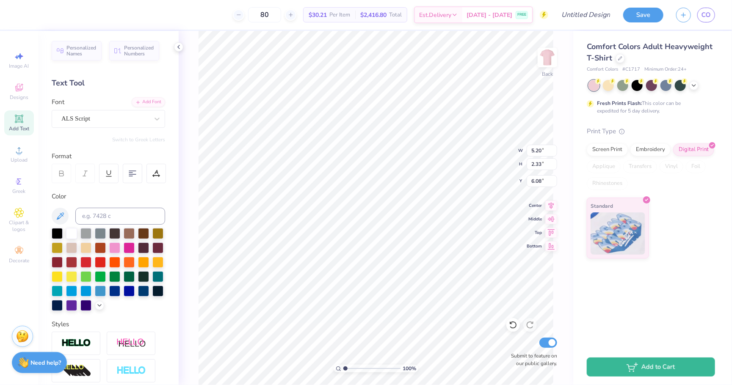
type input "6.08"
type input "17.12"
click at [23, 184] on icon at bounding box center [19, 181] width 10 height 10
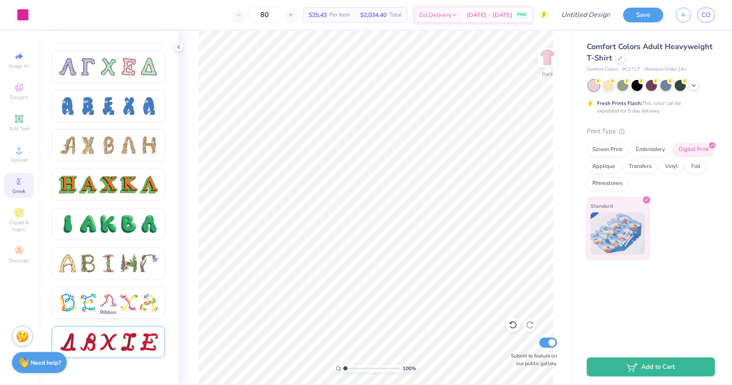
scroll to position [858, 0]
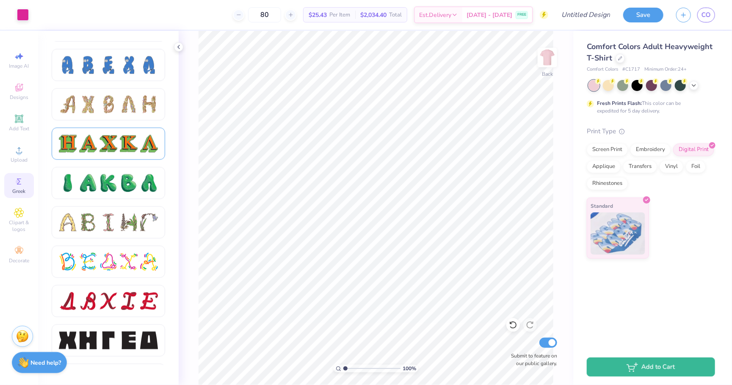
click at [116, 150] on div at bounding box center [108, 144] width 18 height 18
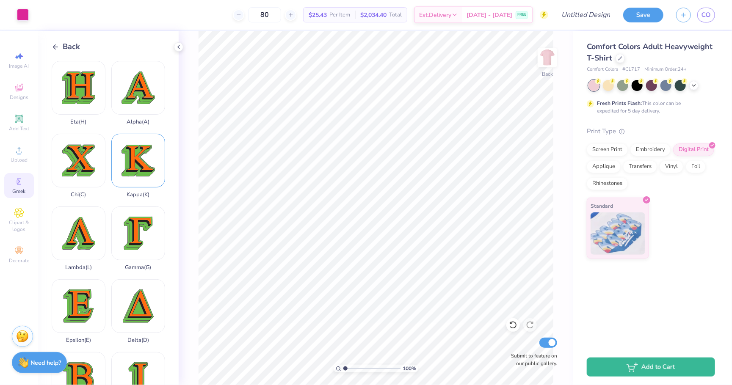
click at [145, 174] on div "Kappa ( K )" at bounding box center [138, 166] width 54 height 64
click at [21, 14] on div at bounding box center [23, 14] width 12 height 12
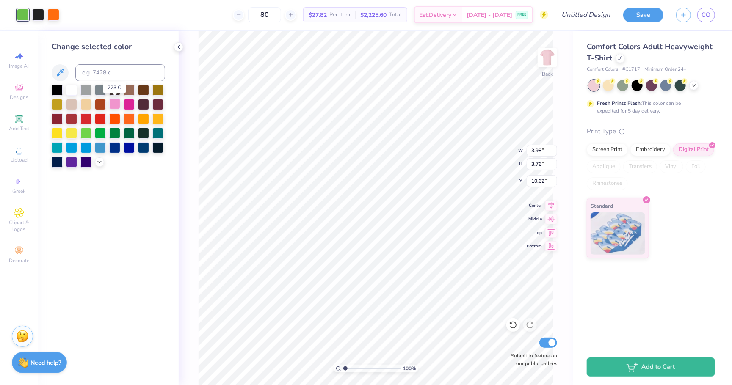
click at [113, 105] on div at bounding box center [114, 103] width 11 height 11
click at [40, 11] on div at bounding box center [38, 14] width 12 height 12
click at [116, 105] on div at bounding box center [114, 103] width 11 height 11
click at [40, 16] on div at bounding box center [38, 14] width 12 height 12
click at [113, 101] on div at bounding box center [114, 103] width 11 height 11
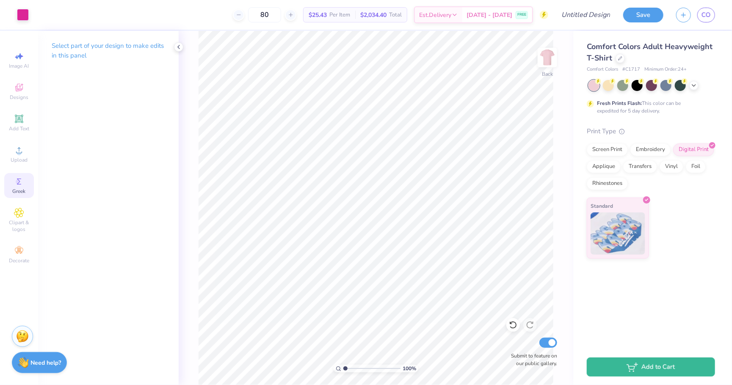
click at [21, 179] on icon at bounding box center [19, 181] width 10 height 10
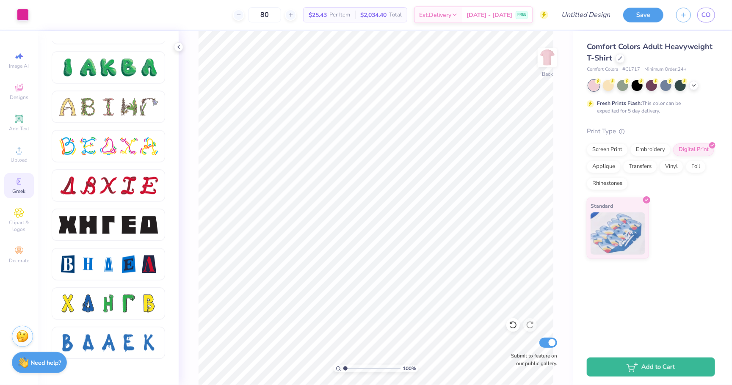
scroll to position [974, 0]
click at [100, 220] on div at bounding box center [108, 224] width 18 height 18
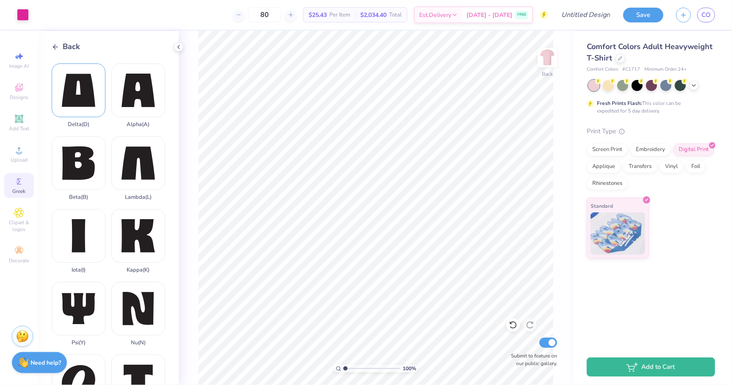
scroll to position [152, 0]
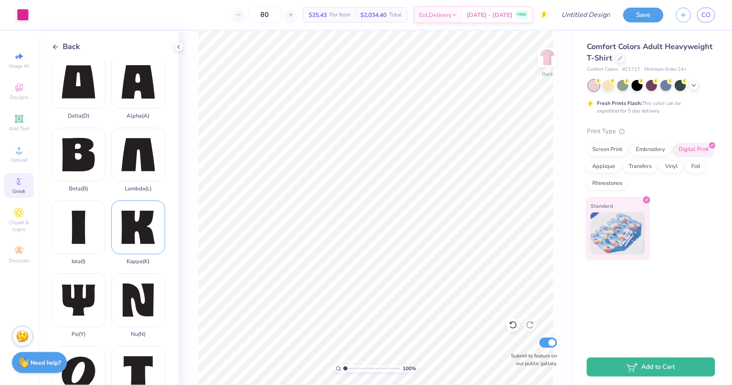
click at [134, 238] on div "Kappa ( K )" at bounding box center [138, 233] width 54 height 64
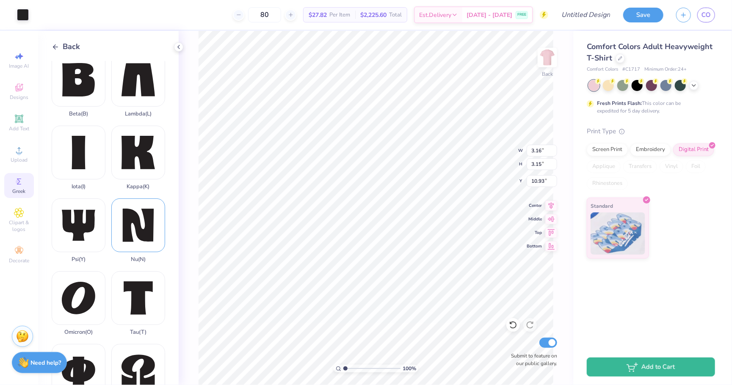
scroll to position [227, 0]
click at [22, 16] on div at bounding box center [23, 14] width 12 height 12
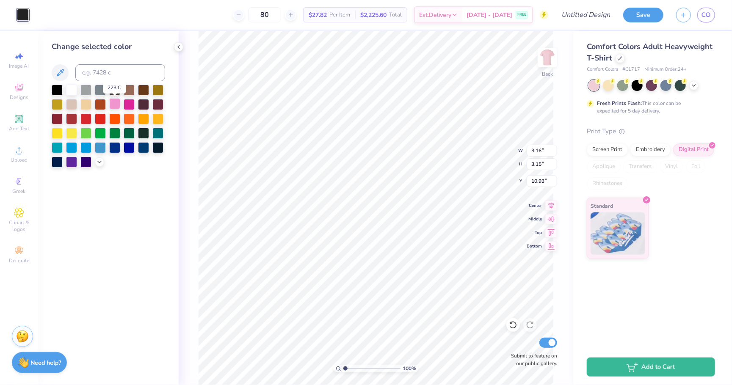
click at [113, 103] on div at bounding box center [114, 103] width 11 height 11
click at [128, 102] on div at bounding box center [129, 103] width 11 height 11
click at [113, 102] on div at bounding box center [114, 103] width 11 height 11
click at [70, 88] on div at bounding box center [71, 89] width 11 height 11
click at [112, 106] on div at bounding box center [114, 103] width 11 height 11
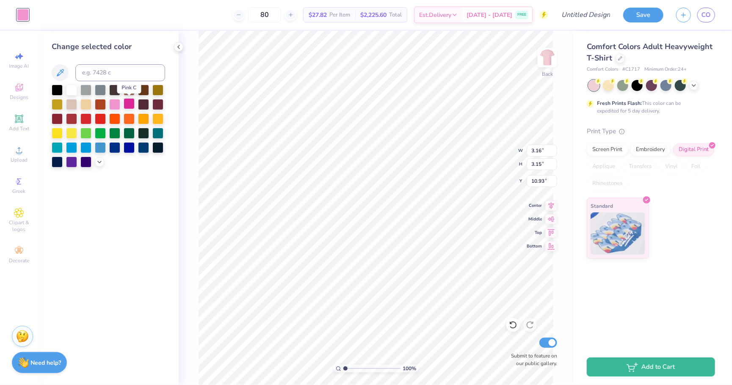
click at [129, 102] on div at bounding box center [129, 103] width 11 height 11
click at [115, 105] on div at bounding box center [114, 103] width 11 height 11
click at [108, 77] on input at bounding box center [120, 72] width 90 height 17
type input "238"
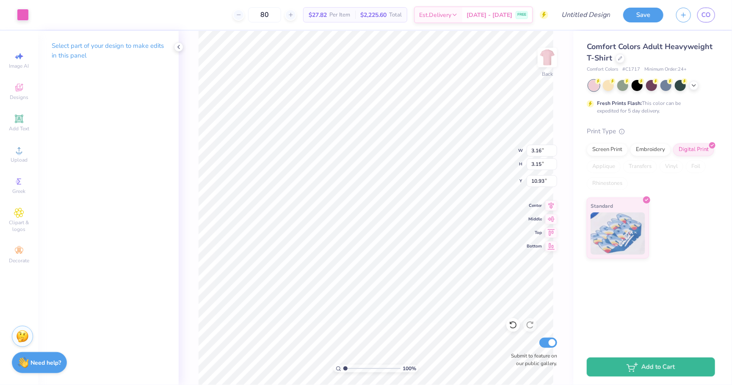
type input "6.35"
type input "4.53"
type input "4.51"
type input "5.66"
click at [19, 190] on span "Greek" at bounding box center [19, 191] width 13 height 7
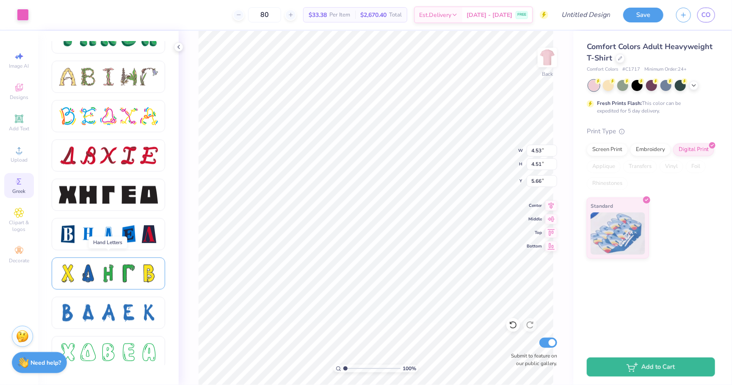
scroll to position [1002, 0]
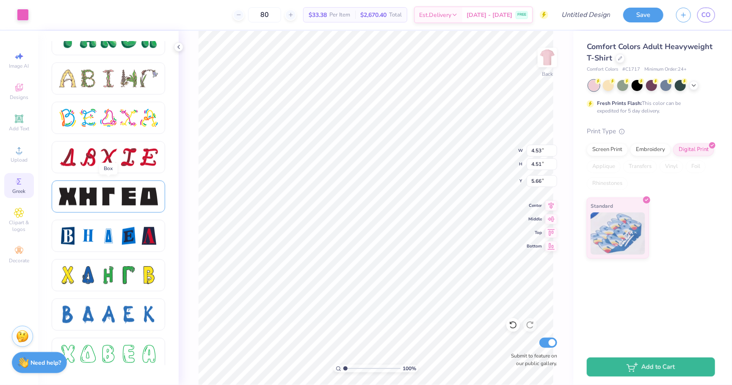
click at [118, 197] on div at bounding box center [108, 196] width 99 height 18
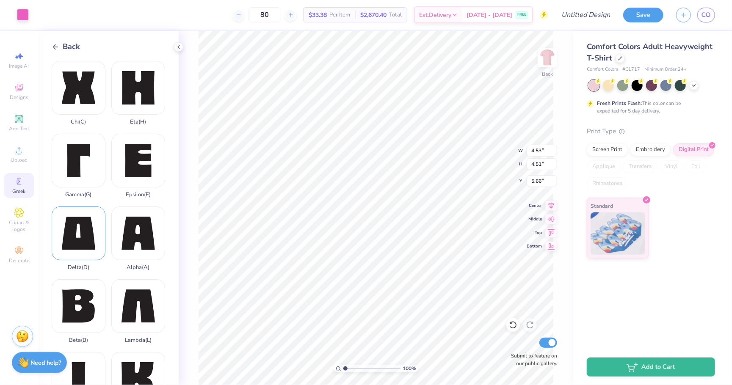
click at [77, 246] on div "Delta ( D )" at bounding box center [79, 239] width 54 height 64
type input "3.19"
type input "3.15"
type input "10.93"
click at [26, 14] on div at bounding box center [23, 14] width 12 height 12
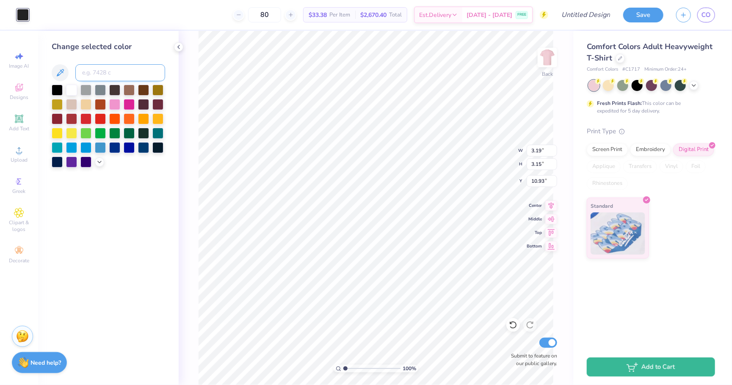
click at [89, 71] on input at bounding box center [120, 72] width 90 height 17
type input "238"
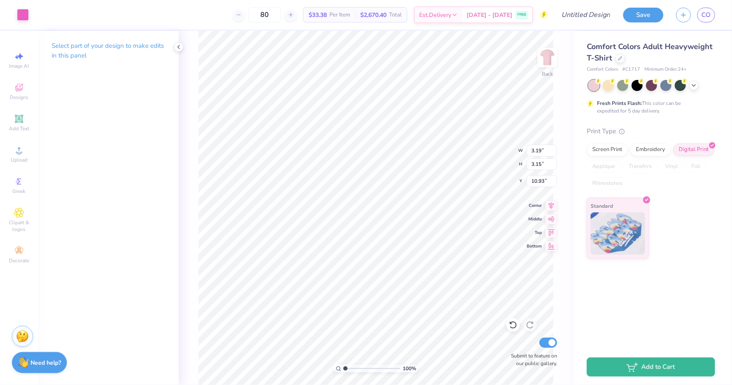
type input "7.02"
type input "4.56"
type input "4.50"
type input "5.67"
type input "4.58"
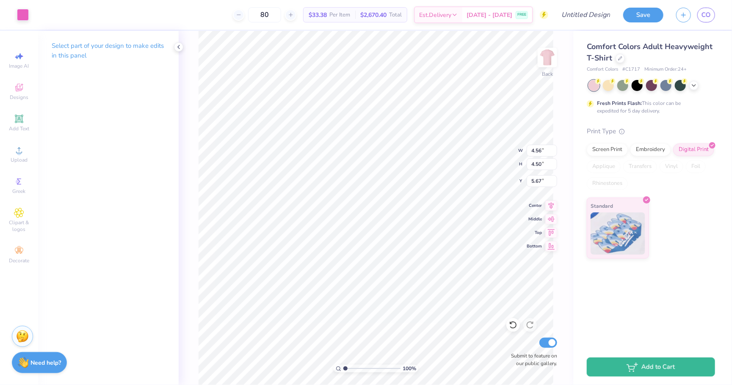
type input "4.52"
type input "5.65"
type input "4.58"
type input "4.52"
type input "5.65"
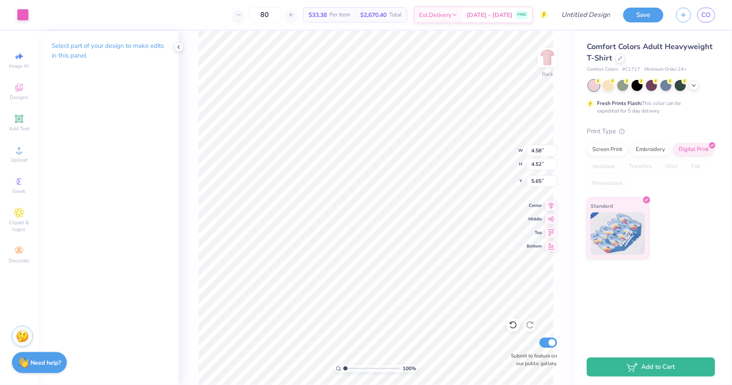
type input "4.53"
type input "4.51"
type input "5.66"
type input "4.58"
type input "4.52"
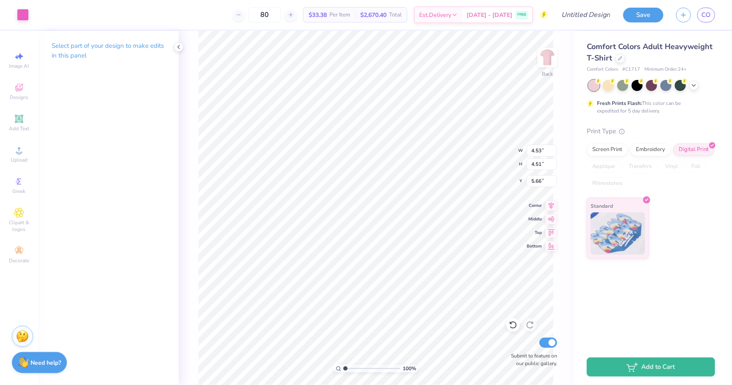
type input "5.65"
type input "4.51"
click at [552, 165] on input "4.51" at bounding box center [541, 164] width 30 height 12
type input "4.57"
type input "4.53"
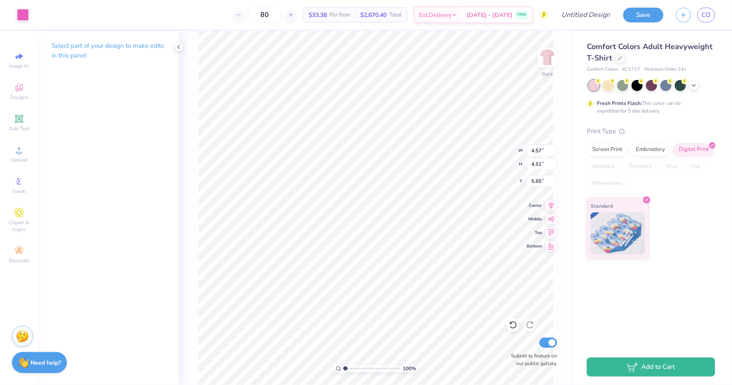
type input "5.66"
type input "4.57"
type input "5.65"
type input "10.24"
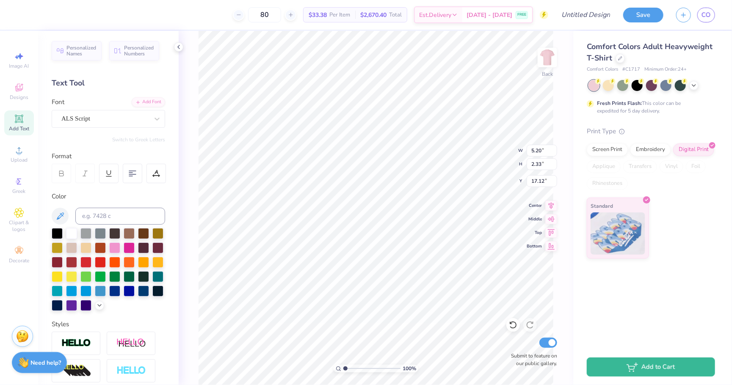
type input "20.09"
click at [16, 125] on div "Add Text" at bounding box center [19, 122] width 30 height 25
type textarea "T"
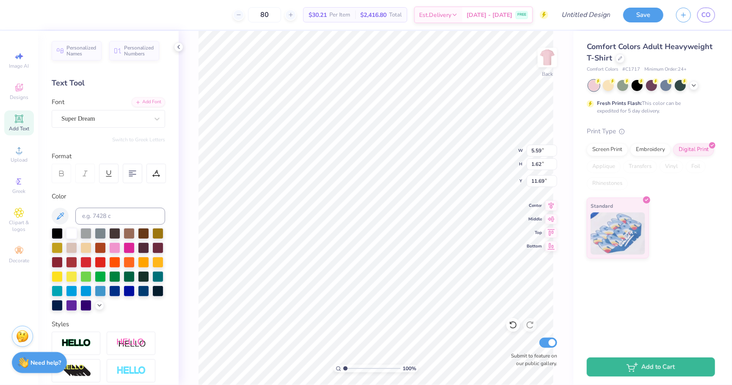
type textarea "kappa"
type input "7.25"
click at [15, 120] on icon at bounding box center [19, 119] width 10 height 10
type input "5.59"
type input "1.62"
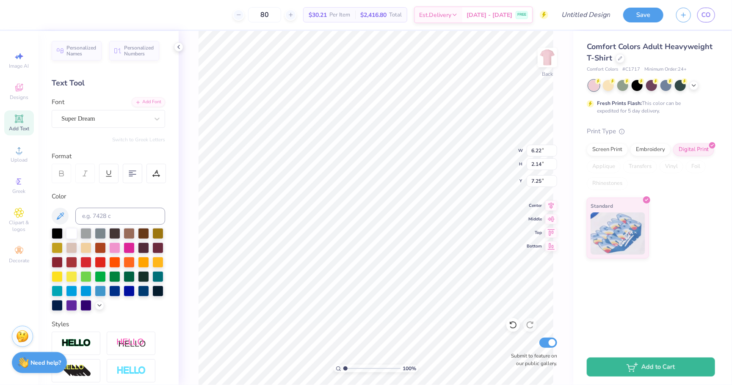
type input "11.69"
type textarea "delta"
type input "10.49"
type input "6.22"
type input "2.14"
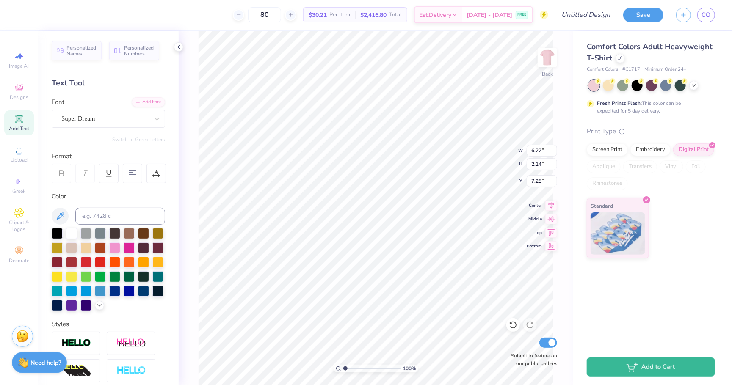
type input "8.10"
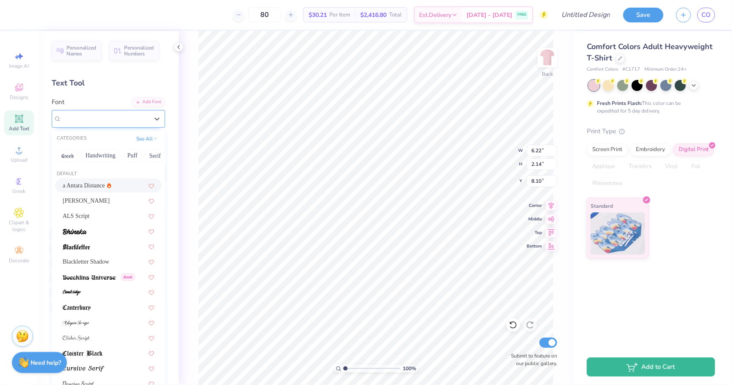
click at [88, 120] on span "Super Dream" at bounding box center [78, 119] width 34 height 10
click at [146, 137] on button "See All" at bounding box center [147, 138] width 26 height 8
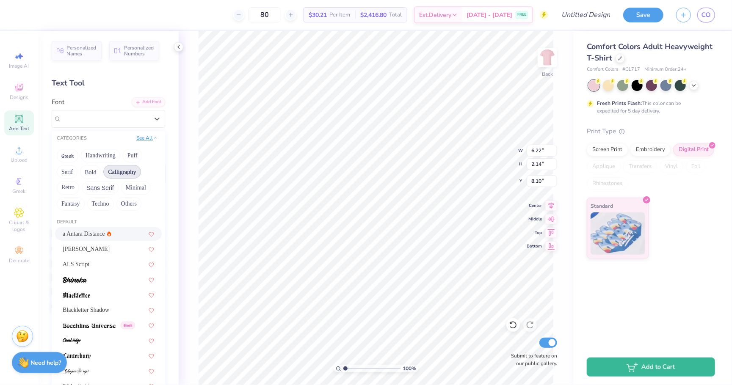
click at [146, 137] on button "See All" at bounding box center [147, 138] width 26 height 8
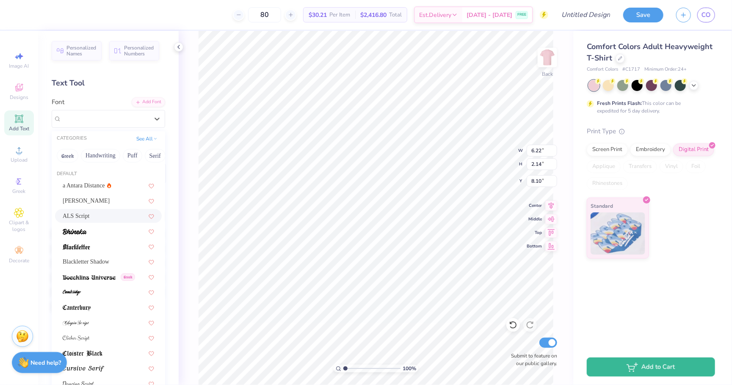
click at [97, 212] on div "ALS Script" at bounding box center [108, 216] width 91 height 9
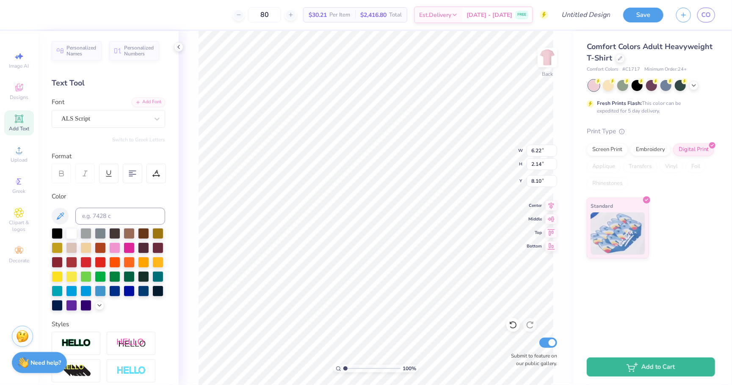
type input "4.52"
type input "2.02"
type input "8.16"
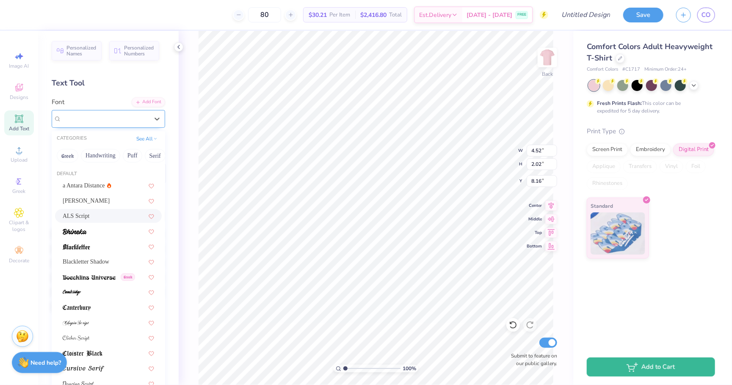
click at [126, 115] on div "ALS Script" at bounding box center [105, 118] width 89 height 13
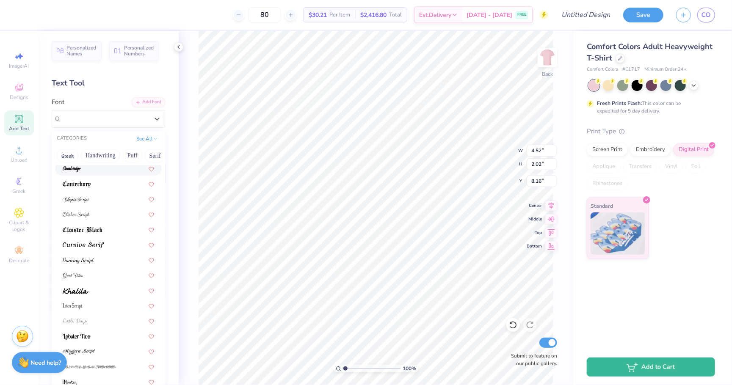
scroll to position [124, 0]
click at [102, 179] on div at bounding box center [108, 183] width 91 height 9
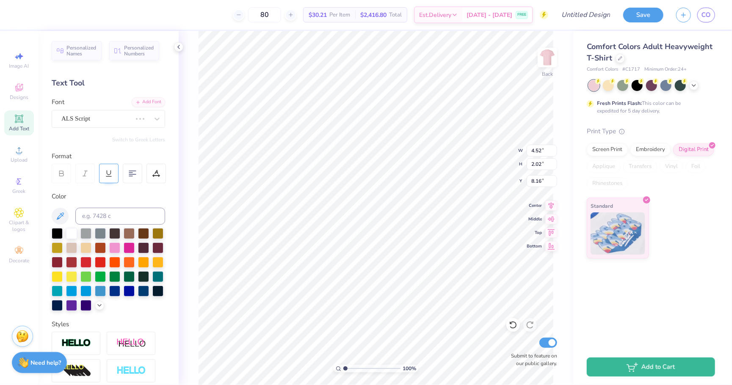
type input "4.76"
type input "1.90"
type input "8.22"
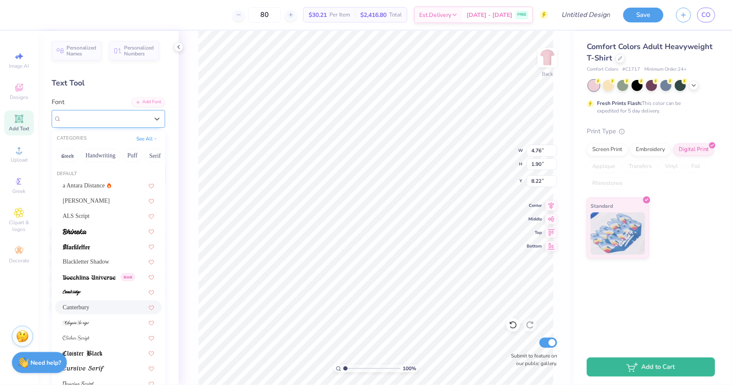
click at [123, 112] on div "Canterbury" at bounding box center [105, 118] width 89 height 13
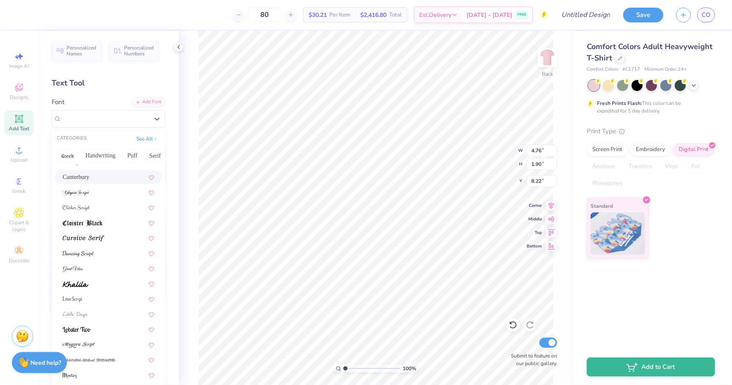
scroll to position [134, 0]
click at [95, 306] on div at bounding box center [108, 310] width 91 height 9
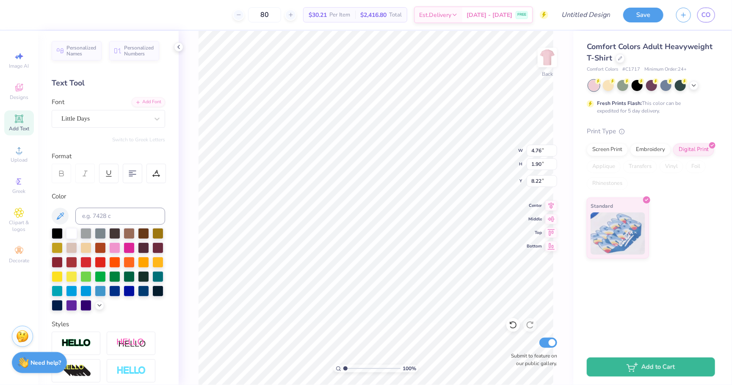
type input "5.74"
type input "2.59"
type input "7.88"
click at [114, 120] on div "Little Days" at bounding box center [105, 118] width 89 height 13
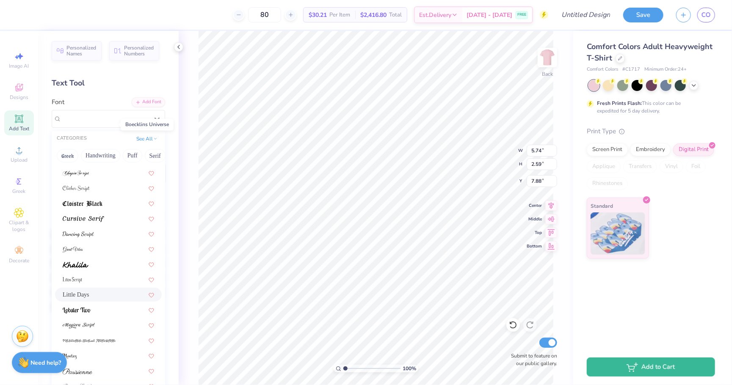
scroll to position [150, 0]
click at [110, 259] on div at bounding box center [108, 263] width 91 height 9
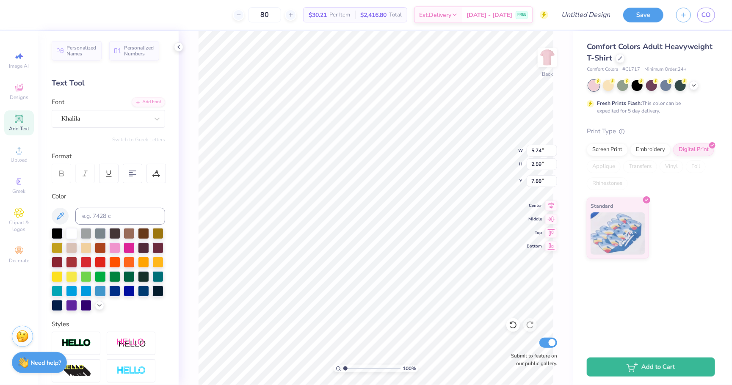
type input "6.45"
type input "2.30"
type input "8.02"
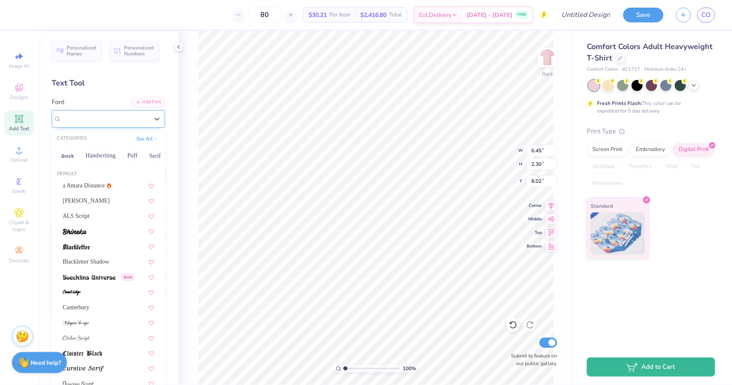
click at [121, 118] on div "Khalila" at bounding box center [105, 118] width 89 height 13
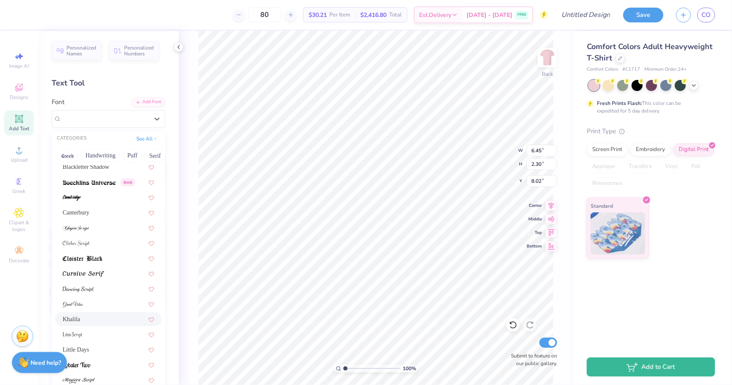
scroll to position [96, 0]
click at [112, 270] on div at bounding box center [108, 272] width 91 height 9
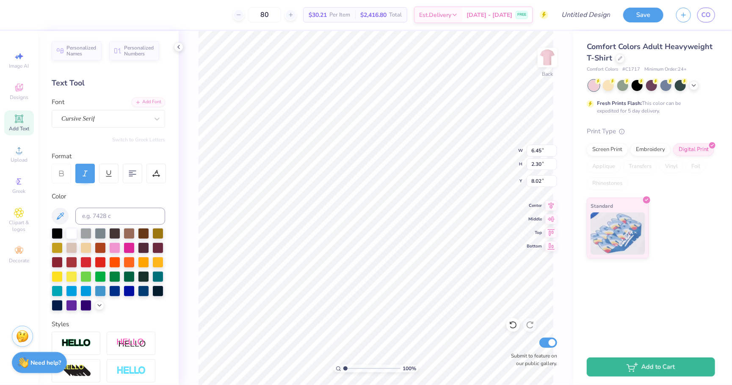
type input "6.85"
type input "2.19"
type input "8.08"
click at [110, 115] on div "Cursive Serif" at bounding box center [105, 118] width 89 height 13
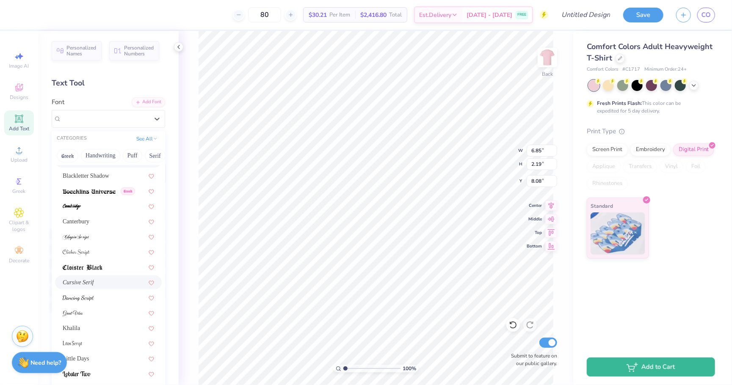
scroll to position [133, 0]
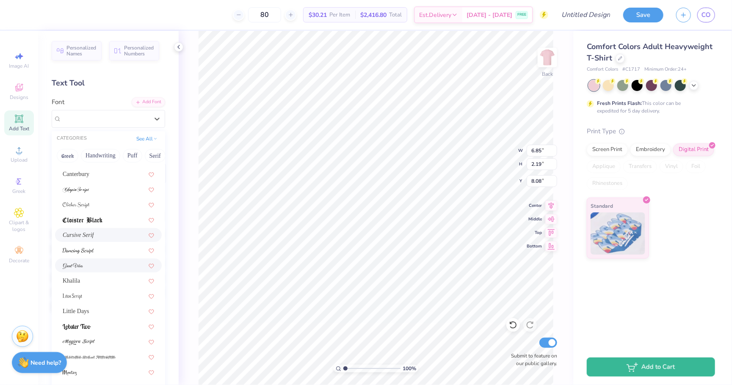
click at [111, 261] on div at bounding box center [108, 265] width 91 height 9
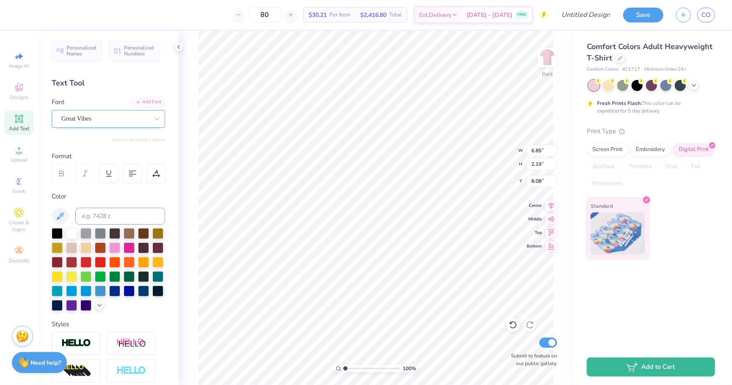
type input "4.24"
type input "2.06"
type input "8.14"
click at [108, 116] on div "Great Vibes" at bounding box center [105, 118] width 89 height 13
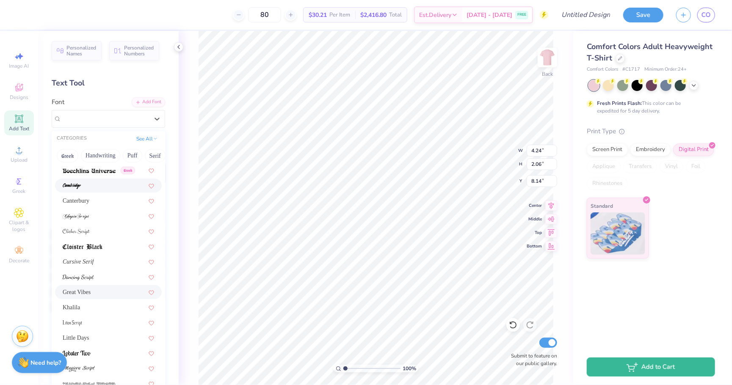
scroll to position [109, 0]
click at [94, 273] on span at bounding box center [78, 274] width 31 height 9
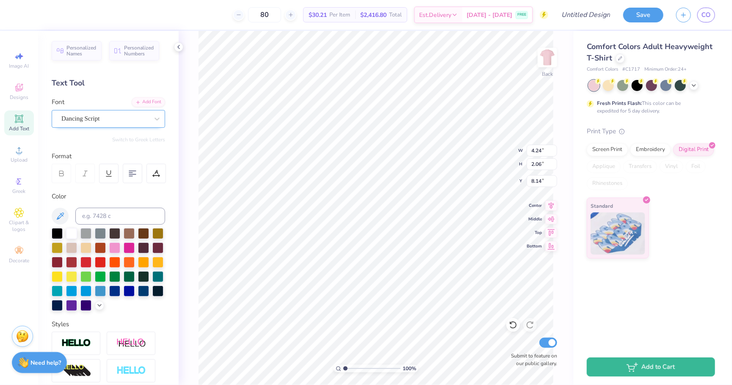
type input "4.92"
type input "2.30"
type input "8.02"
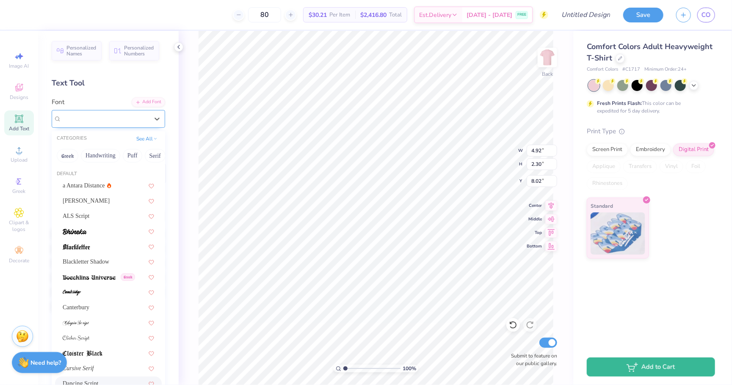
click at [110, 118] on div "Dancing Script" at bounding box center [105, 118] width 89 height 13
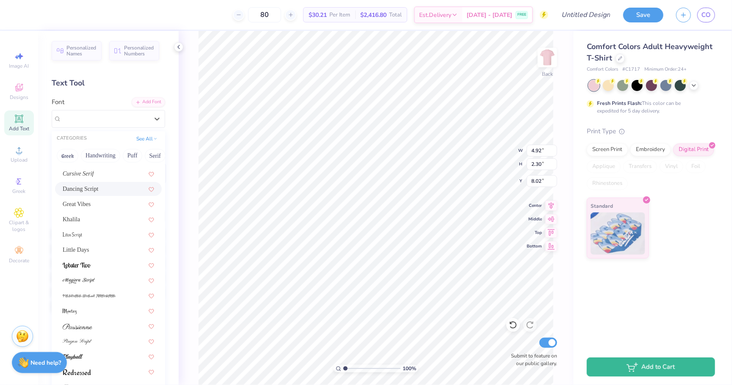
scroll to position [18, 0]
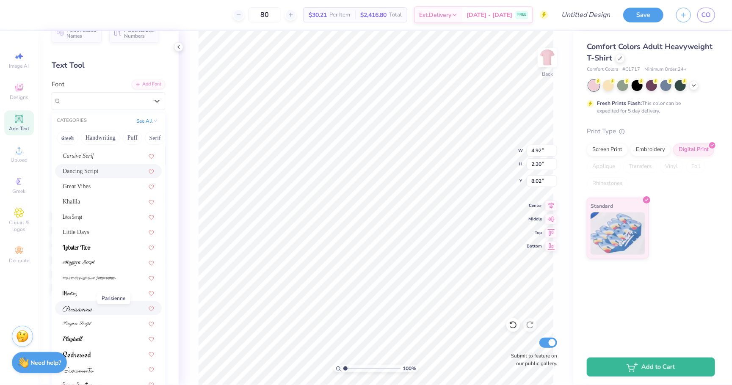
click at [92, 304] on span at bounding box center [78, 308] width 30 height 9
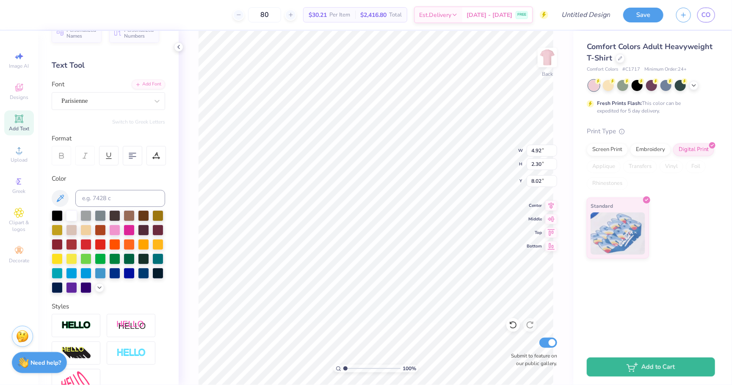
type input "5.06"
type input "2.45"
type input "7.94"
click at [117, 99] on div "Parisienne" at bounding box center [105, 100] width 89 height 13
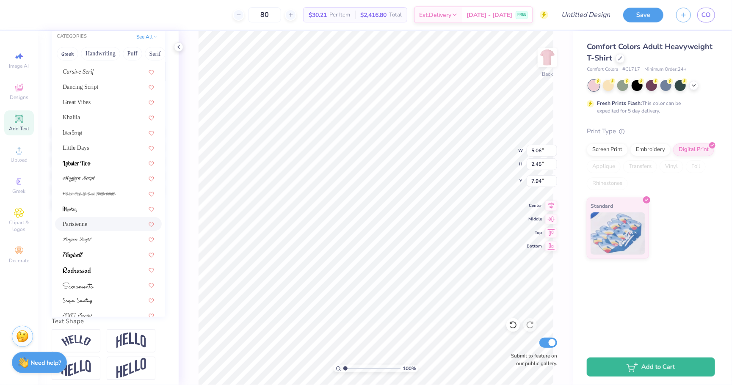
scroll to position [105, 0]
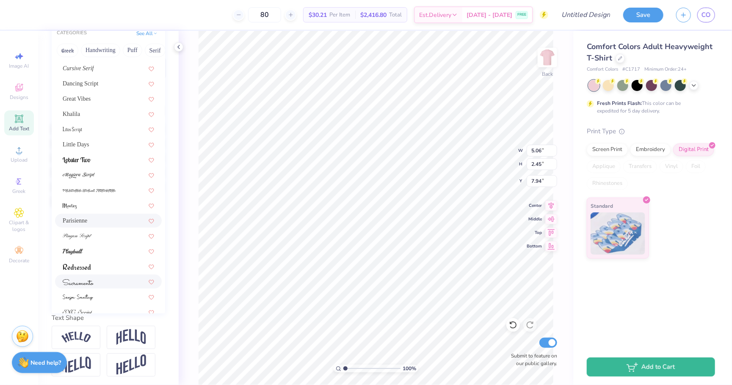
click at [111, 277] on div at bounding box center [108, 282] width 107 height 14
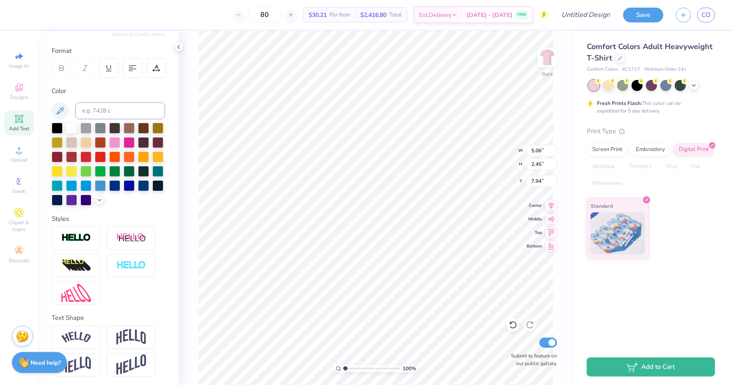
type input "4.11"
type input "2.73"
type input "7.81"
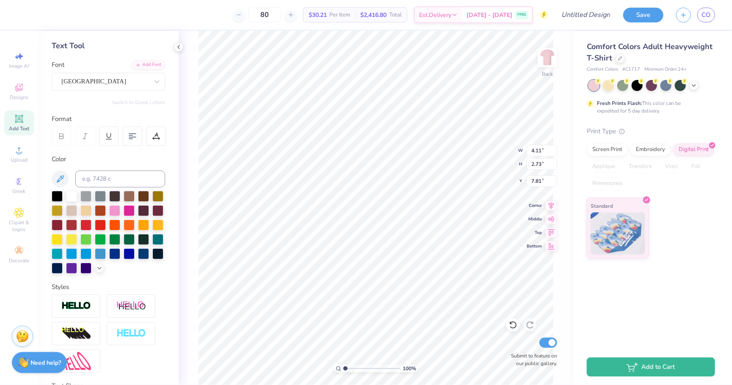
scroll to position [12, 0]
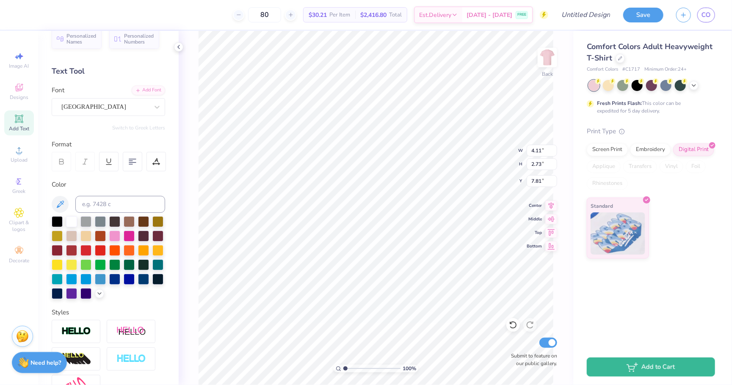
click at [61, 159] on icon at bounding box center [62, 162] width 8 height 8
click at [105, 101] on div "[GEOGRAPHIC_DATA]" at bounding box center [105, 106] width 89 height 13
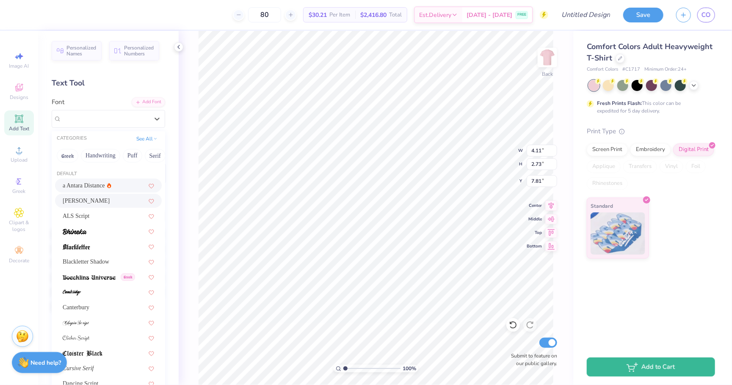
scroll to position [0, 0]
click at [109, 186] on div "a Antara Distance" at bounding box center [108, 185] width 91 height 9
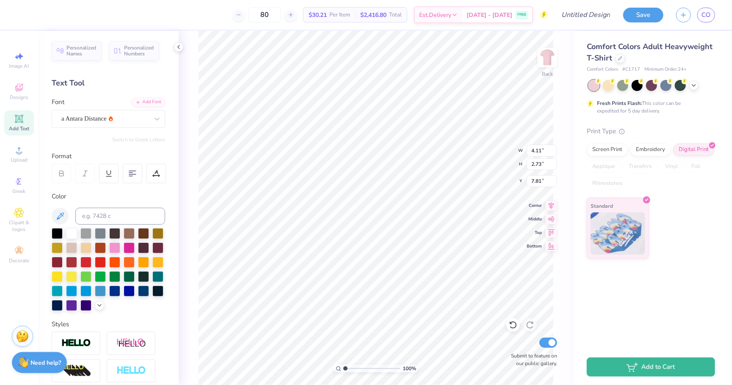
type input "3.94"
type input "2.18"
type input "8.08"
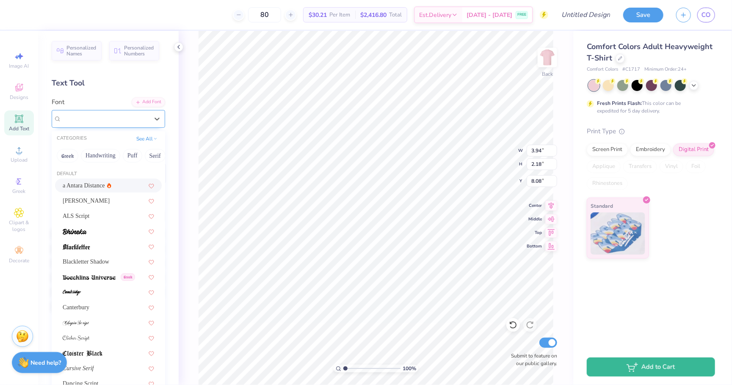
click at [91, 118] on span "a Antara Distance" at bounding box center [83, 119] width 45 height 10
click at [97, 201] on div "[PERSON_NAME]" at bounding box center [108, 200] width 91 height 9
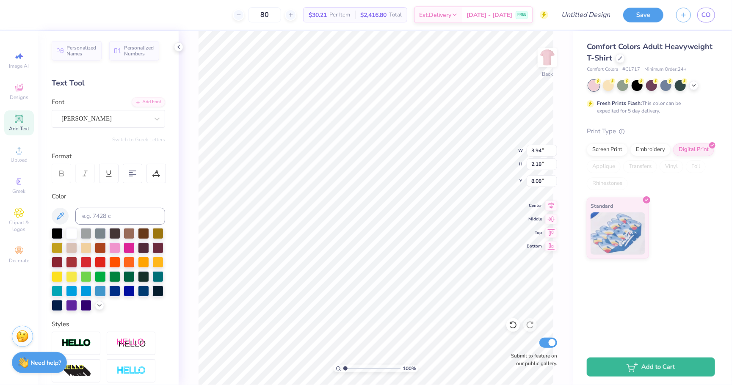
type input "4.77"
type input "1.59"
type input "8.37"
click at [58, 171] on icon at bounding box center [62, 174] width 8 height 8
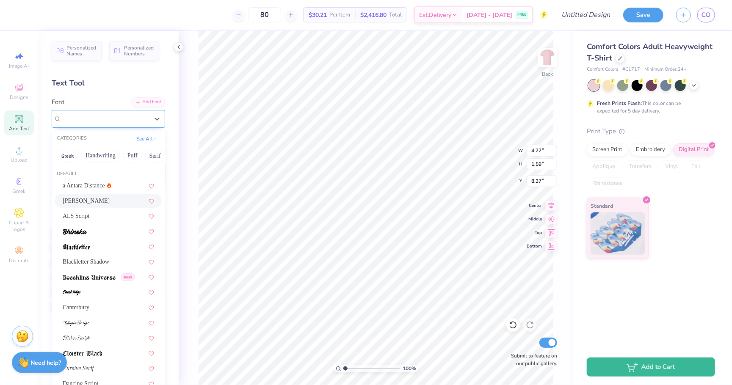
click at [85, 116] on span "[PERSON_NAME]" at bounding box center [86, 119] width 50 height 10
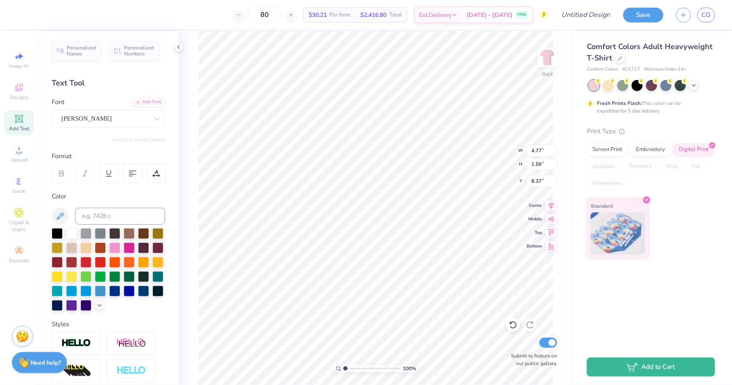
click at [175, 90] on div "Personalized Names Personalized Numbers Text Tool Add Font Font [PERSON_NAME] S…" at bounding box center [108, 208] width 141 height 354
click at [140, 118] on div "[PERSON_NAME]" at bounding box center [105, 118] width 89 height 13
click at [5, 114] on div "Add Text" at bounding box center [19, 122] width 30 height 25
type textarea "KD"
type input "17.32"
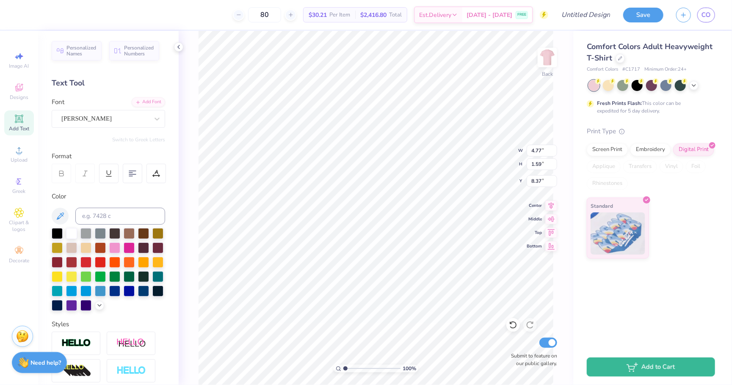
type input "5.99"
type input "2.00"
type input "7.24"
type input "5.99"
type input "2.00"
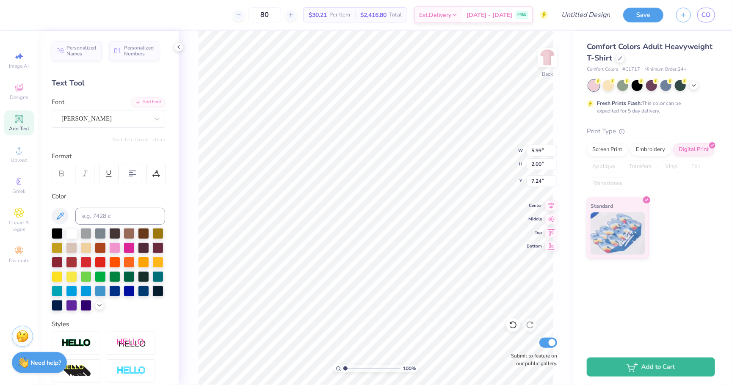
type input "7.91"
type input "5.42"
type input "1.62"
type input "10.49"
type input "5.99"
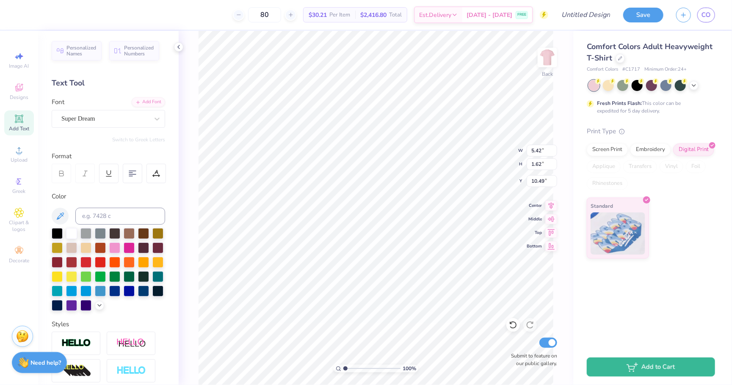
type input "2.00"
type input "7.91"
click at [92, 117] on div "[PERSON_NAME]" at bounding box center [105, 118] width 89 height 13
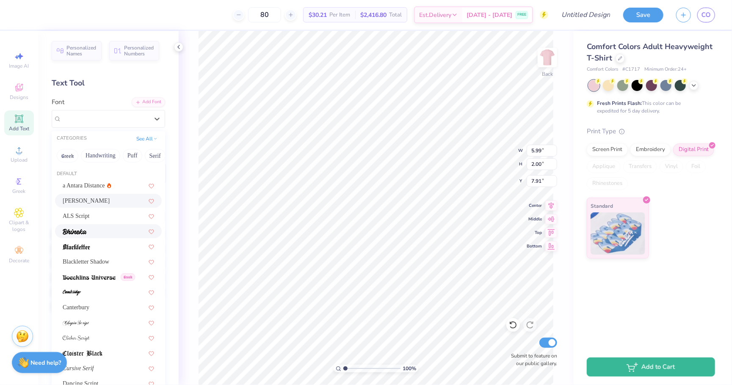
click at [118, 229] on div at bounding box center [108, 231] width 91 height 9
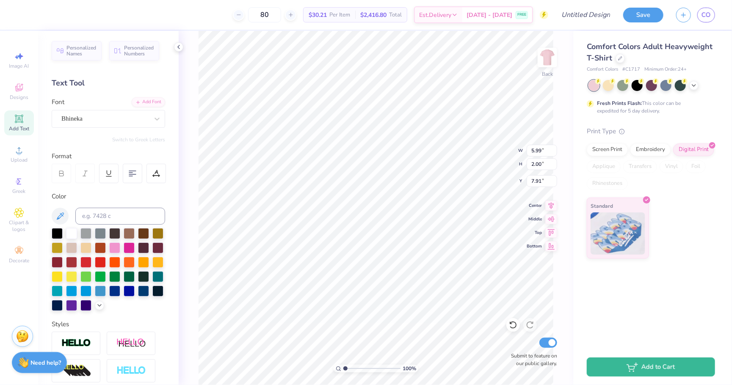
type input "6.38"
type input "2.20"
type input "7.81"
click at [142, 113] on div "Bhineka" at bounding box center [105, 118] width 89 height 13
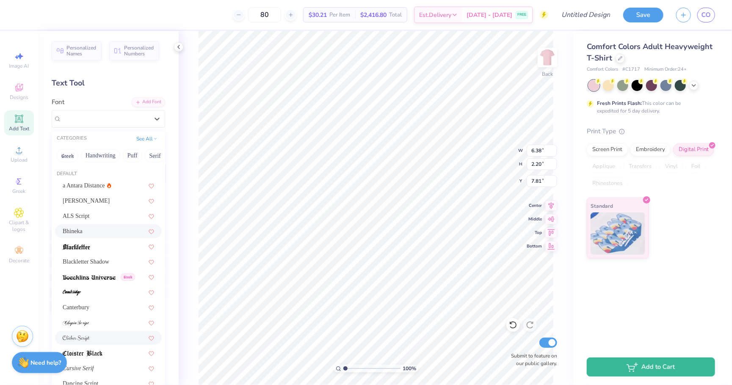
click at [117, 331] on div at bounding box center [108, 338] width 107 height 14
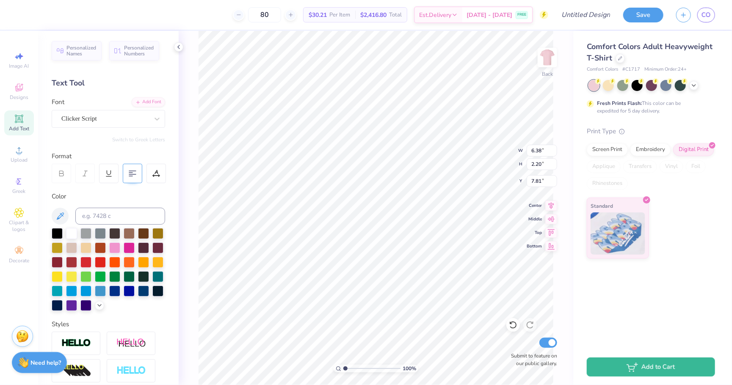
type input "5.35"
click at [125, 116] on div "Clicker Script" at bounding box center [105, 118] width 89 height 13
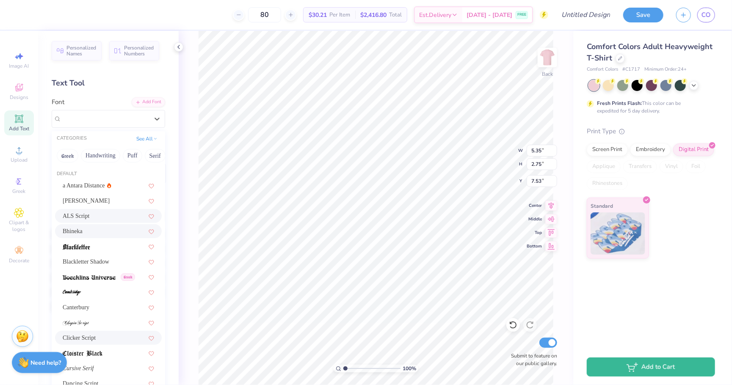
click at [99, 221] on div "ALS Script" at bounding box center [108, 216] width 107 height 14
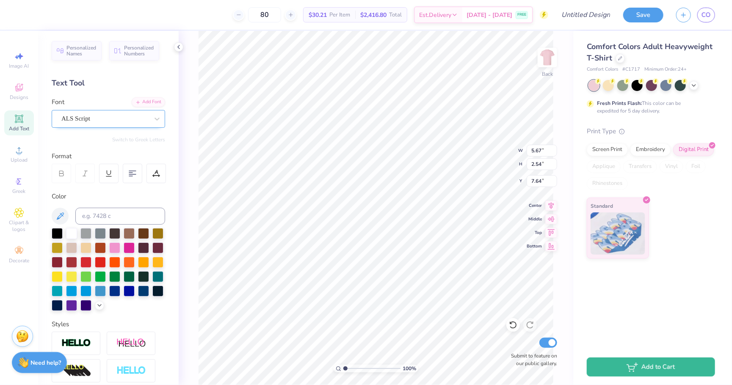
click at [136, 126] on div "ALS Script" at bounding box center [108, 119] width 113 height 18
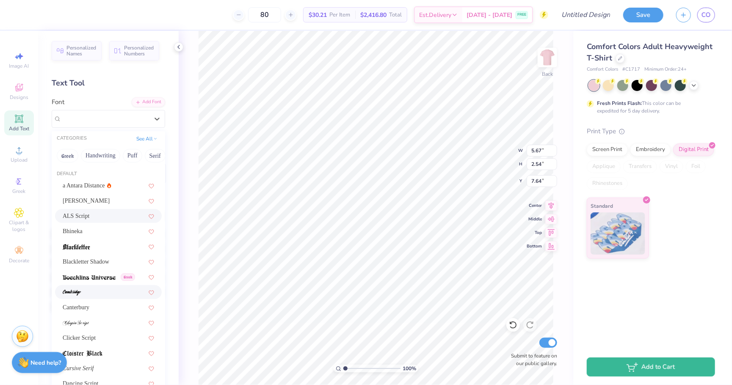
click at [114, 288] on div at bounding box center [108, 292] width 91 height 9
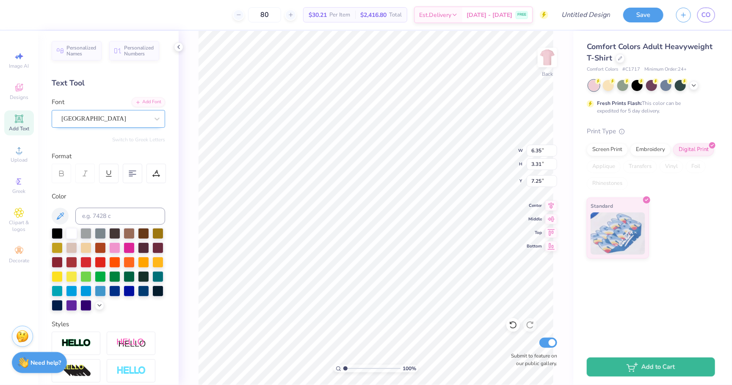
click at [119, 118] on div "[GEOGRAPHIC_DATA]" at bounding box center [105, 118] width 89 height 13
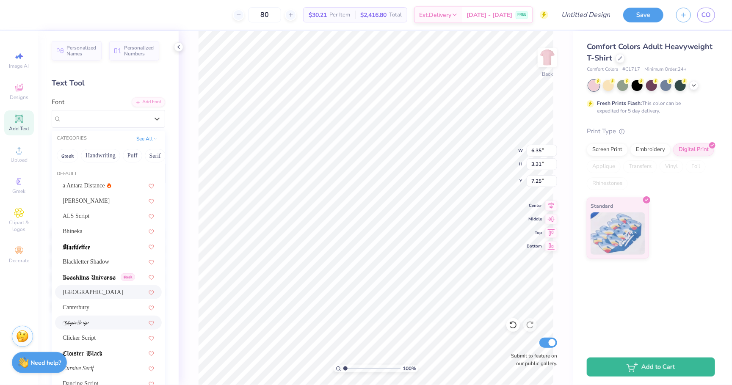
click at [113, 318] on div at bounding box center [108, 322] width 91 height 9
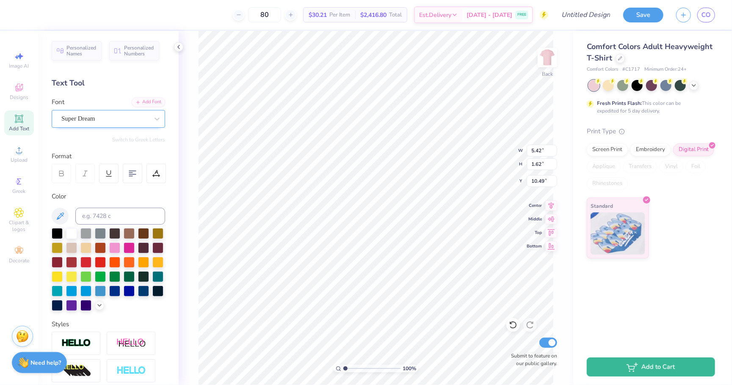
click at [80, 117] on span "Super Dream" at bounding box center [78, 119] width 34 height 10
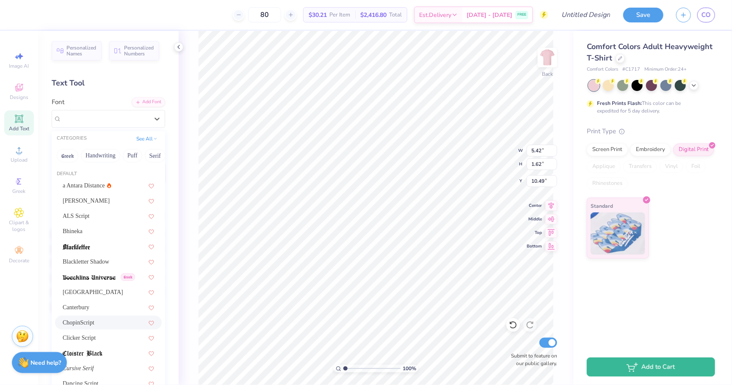
drag, startPoint x: 114, startPoint y: 332, endPoint x: 115, endPoint y: 314, distance: 18.6
click at [115, 316] on div "ChopinScript" at bounding box center [108, 323] width 107 height 14
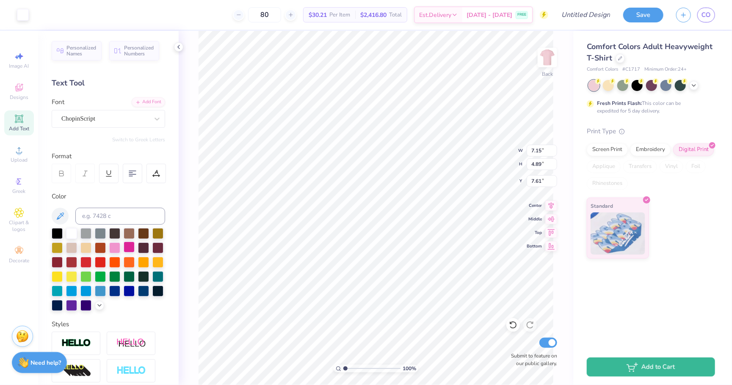
click at [129, 247] on div at bounding box center [129, 247] width 11 height 11
click at [39, 14] on div at bounding box center [38, 14] width 12 height 12
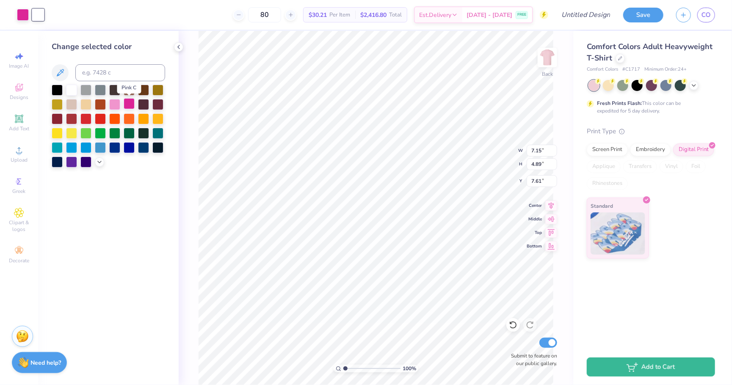
click at [126, 107] on div at bounding box center [129, 103] width 11 height 11
click at [100, 160] on icon at bounding box center [99, 161] width 7 height 7
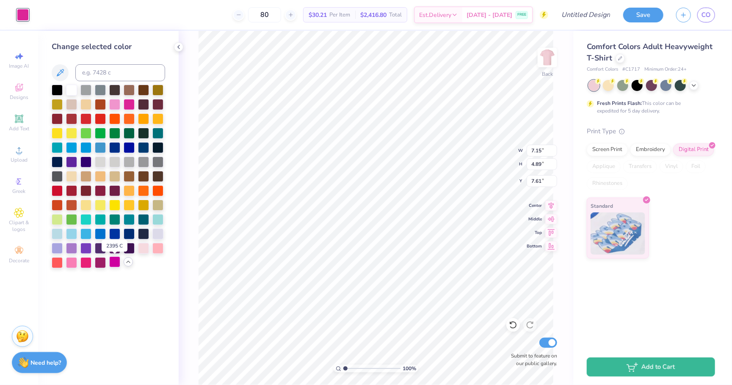
click at [115, 267] on div at bounding box center [114, 261] width 11 height 11
click at [112, 103] on div at bounding box center [114, 103] width 11 height 11
click at [125, 103] on div at bounding box center [129, 103] width 11 height 11
click at [84, 265] on div at bounding box center [85, 261] width 11 height 11
click at [116, 264] on div at bounding box center [114, 261] width 11 height 11
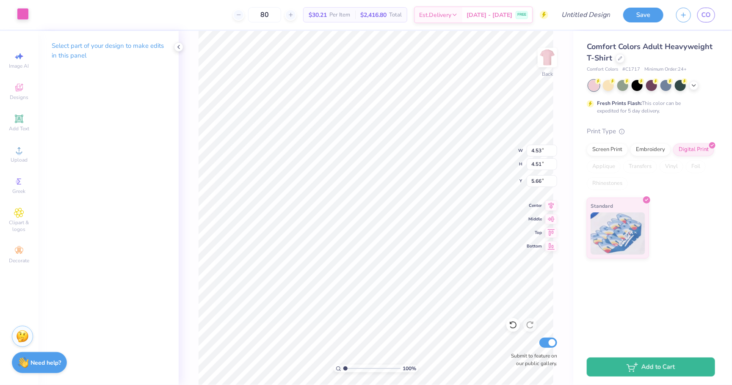
click at [23, 20] on div at bounding box center [23, 14] width 12 height 12
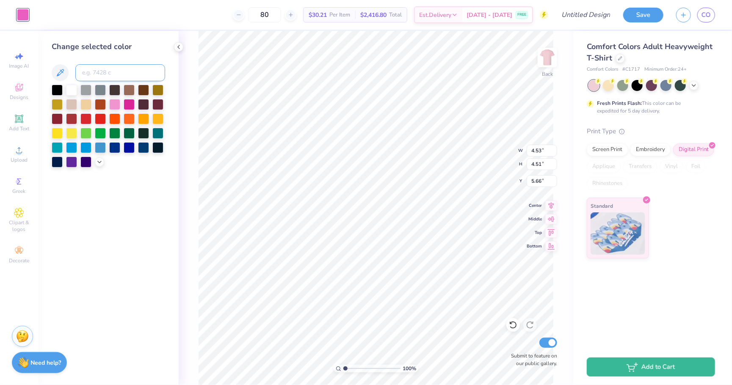
click at [106, 78] on input at bounding box center [120, 72] width 90 height 17
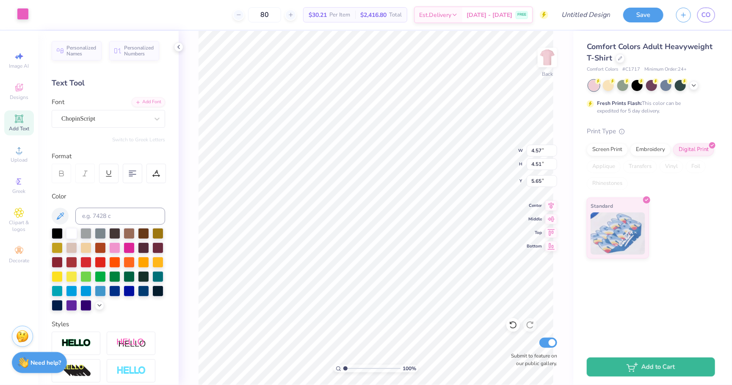
click at [25, 17] on div at bounding box center [23, 14] width 12 height 12
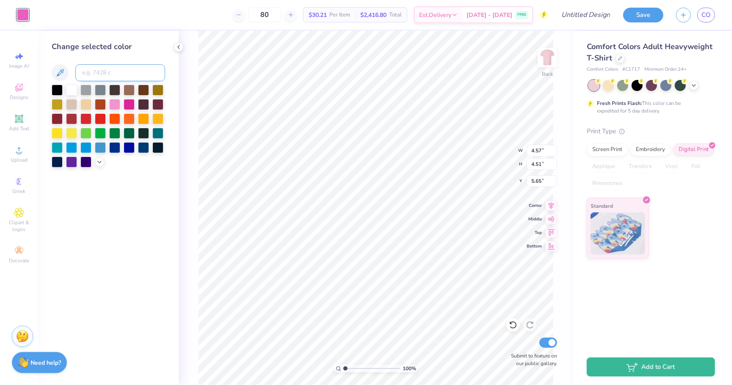
click at [108, 72] on input at bounding box center [120, 72] width 90 height 17
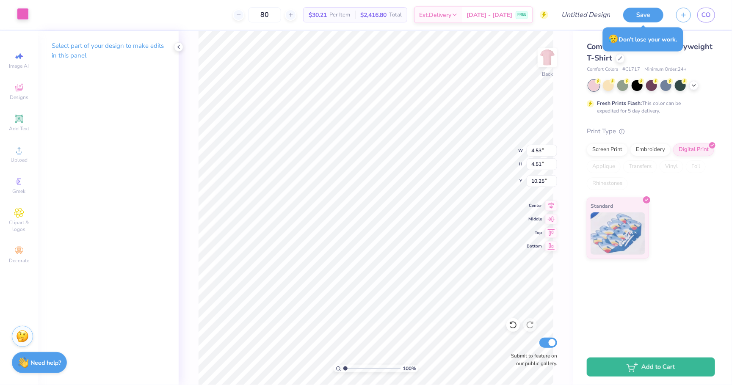
click at [23, 14] on div at bounding box center [23, 14] width 12 height 12
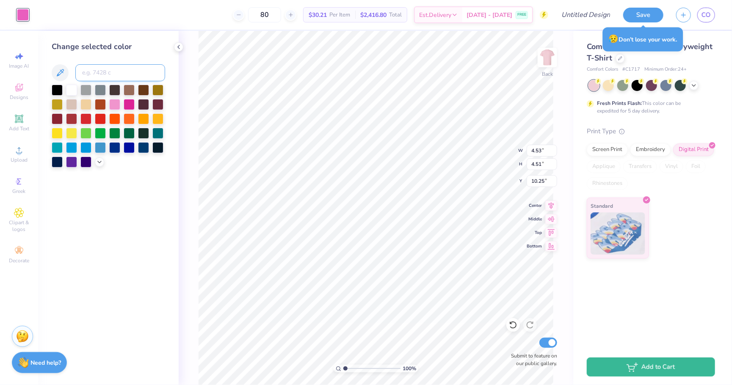
click at [104, 74] on input at bounding box center [120, 72] width 90 height 17
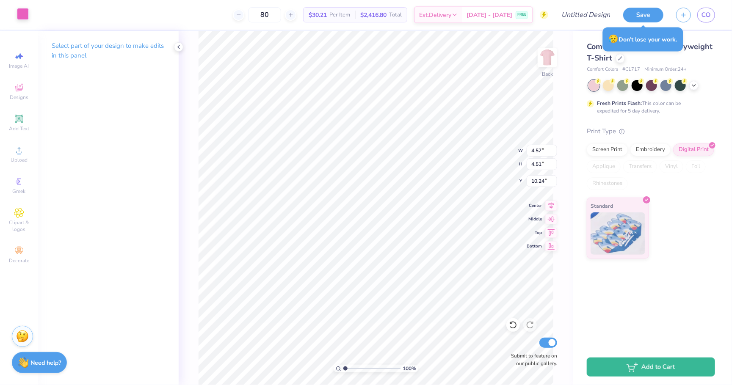
click at [22, 16] on div at bounding box center [23, 14] width 12 height 12
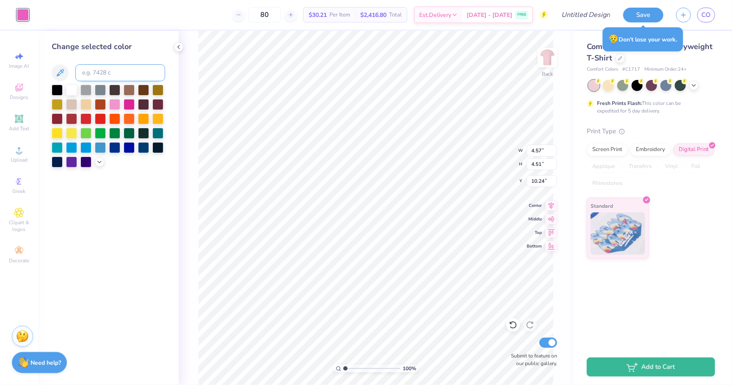
click at [136, 71] on input at bounding box center [120, 72] width 90 height 17
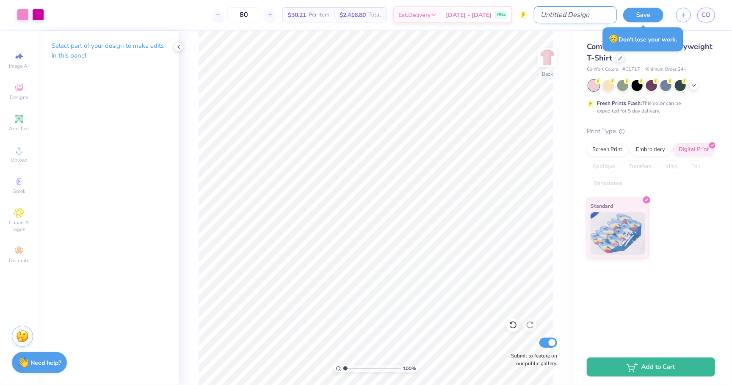
click at [568, 14] on input "Design Title" at bounding box center [575, 14] width 83 height 17
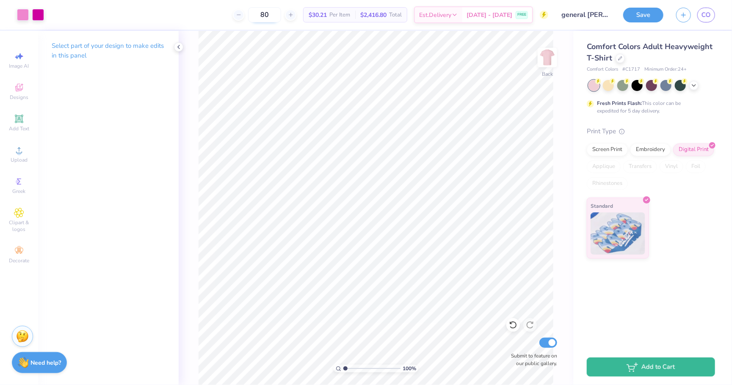
click at [251, 12] on input "80" at bounding box center [264, 14] width 33 height 15
click at [244, 13] on div at bounding box center [238, 14] width 11 height 11
click at [294, 13] on icon at bounding box center [291, 15] width 6 height 6
click at [648, 15] on button "Save" at bounding box center [643, 13] width 40 height 15
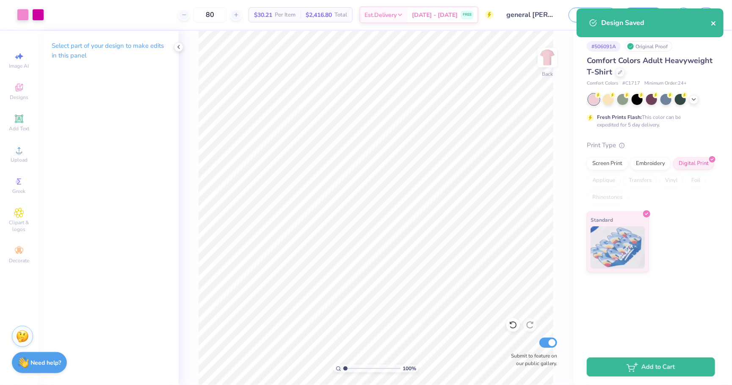
click at [716, 27] on button "close" at bounding box center [714, 23] width 6 height 10
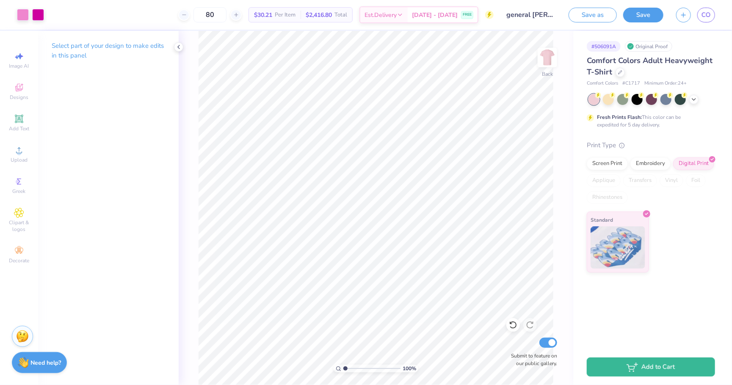
click at [706, 15] on span "CO" at bounding box center [705, 15] width 9 height 10
